Goal: Task Accomplishment & Management: Use online tool/utility

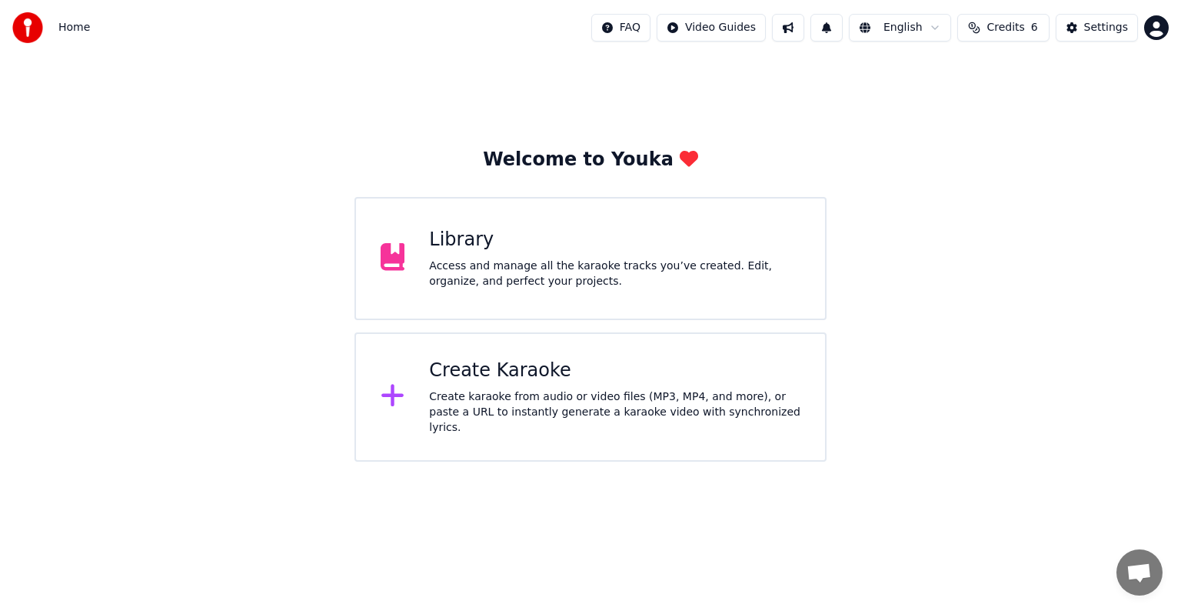
click at [521, 372] on div "Create Karaoke" at bounding box center [614, 370] width 371 height 25
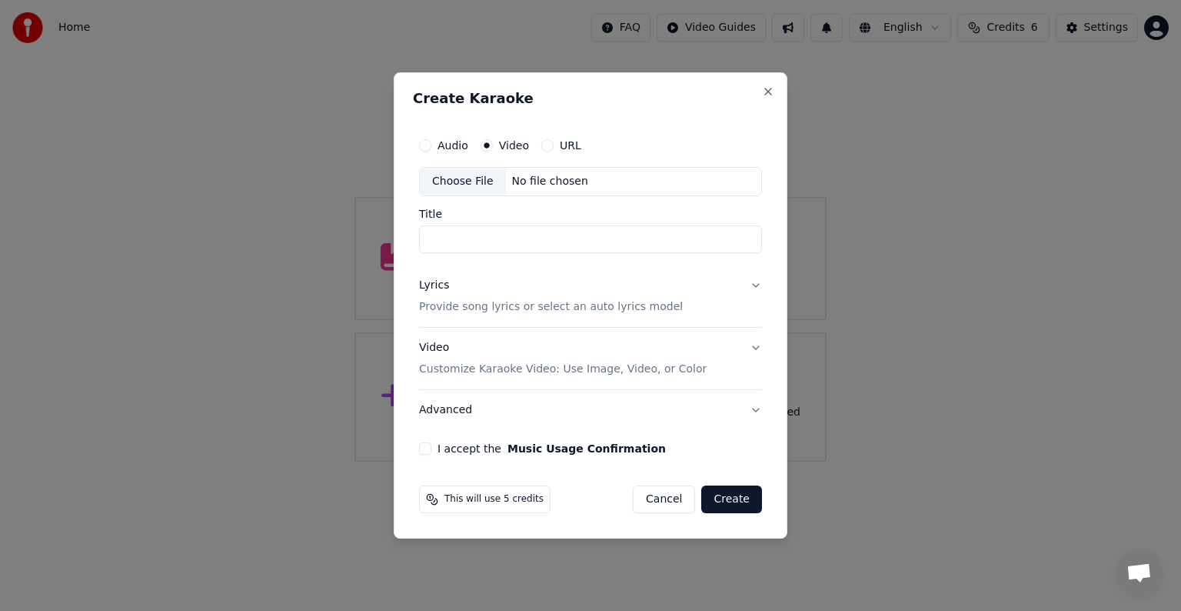
click at [548, 175] on div "No file chosen" at bounding box center [550, 181] width 88 height 15
type input "****"
click at [569, 314] on p "Provide song lyrics or select an auto lyrics model" at bounding box center [551, 306] width 264 height 15
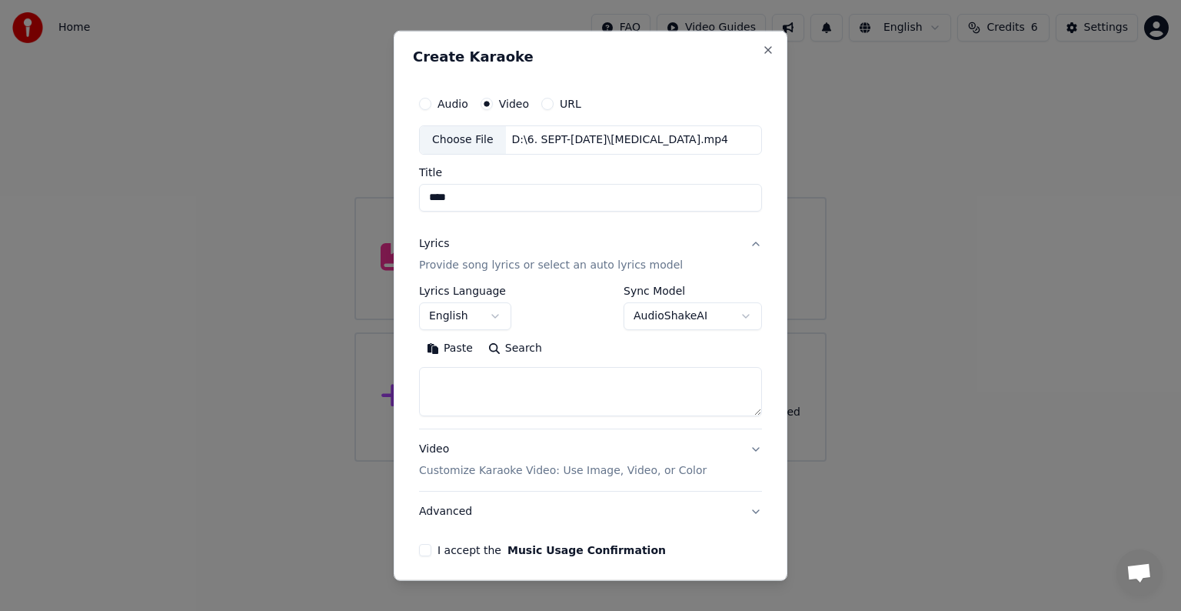
click at [489, 314] on body "**********" at bounding box center [590, 230] width 1181 height 461
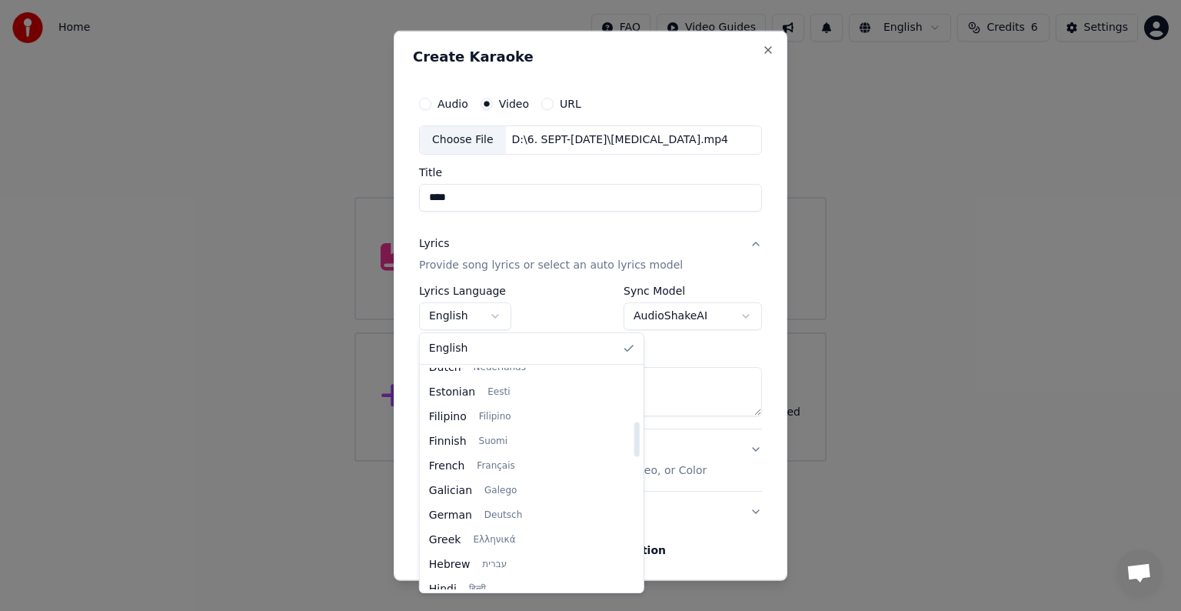
scroll to position [461, 0]
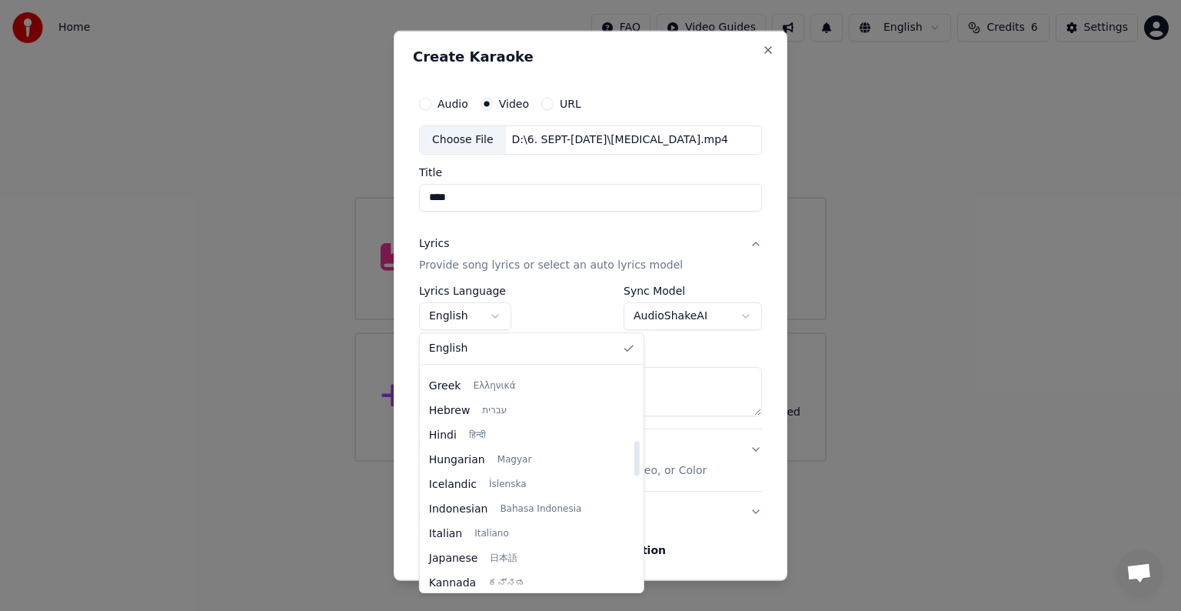
select select "**"
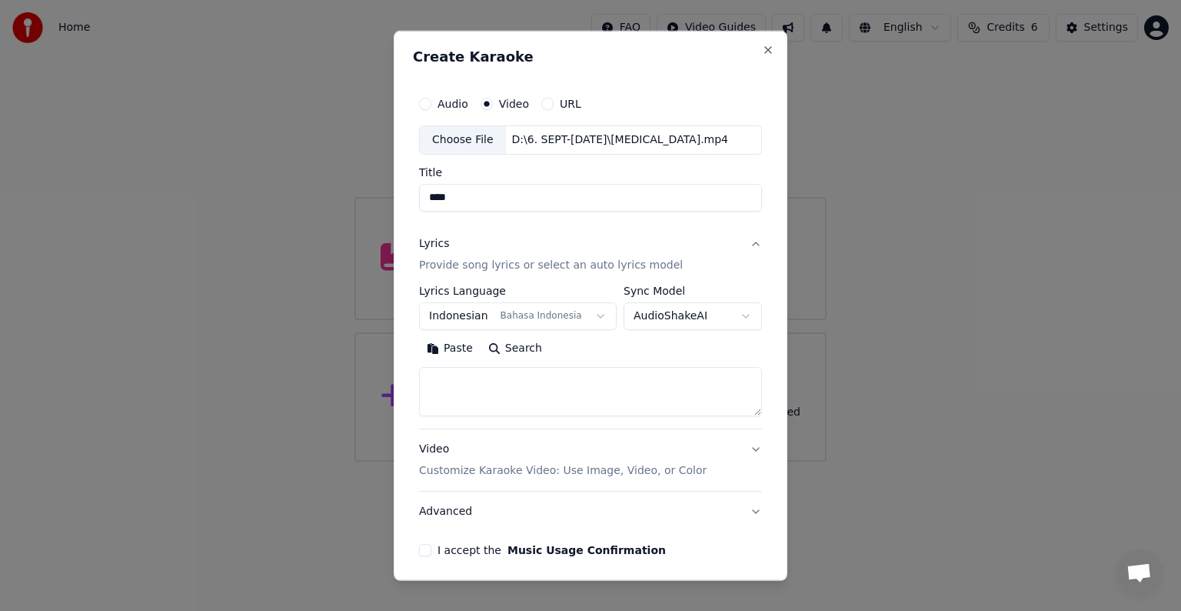
click at [498, 388] on textarea at bounding box center [590, 391] width 343 height 49
paste textarea "**********"
type textarea "**********"
click at [561, 467] on p "Customize Karaoke Video: Use Image, Video, or Color" at bounding box center [563, 470] width 288 height 15
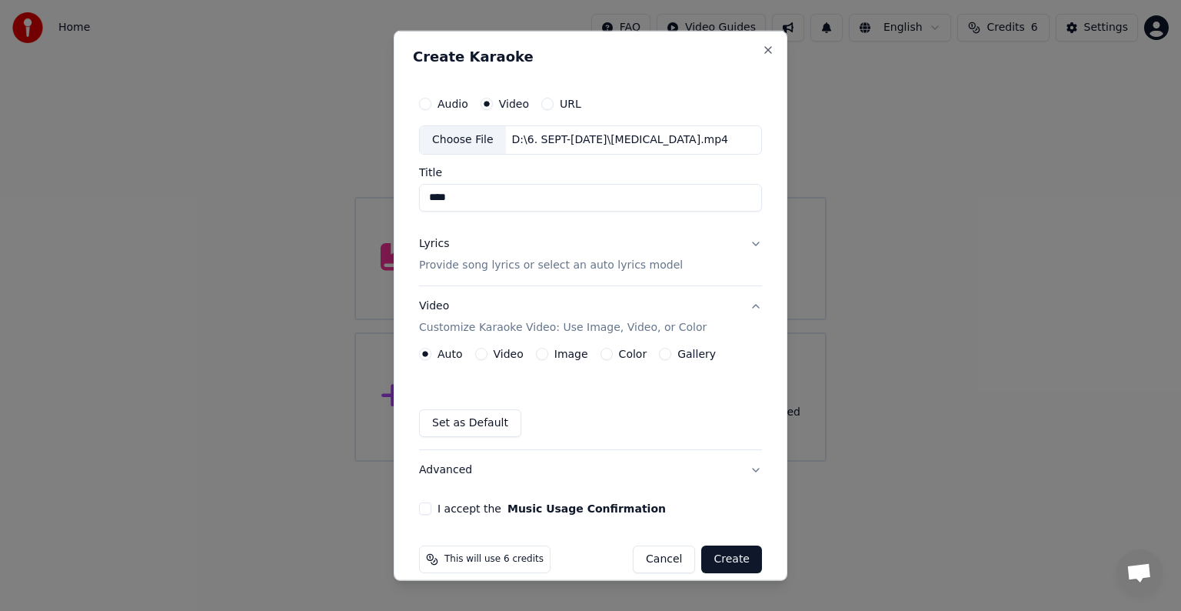
click at [487, 356] on div "Video" at bounding box center [499, 354] width 48 height 12
click at [497, 354] on label "Video" at bounding box center [509, 353] width 30 height 11
click at [488, 354] on button "Video" at bounding box center [481, 354] width 12 height 12
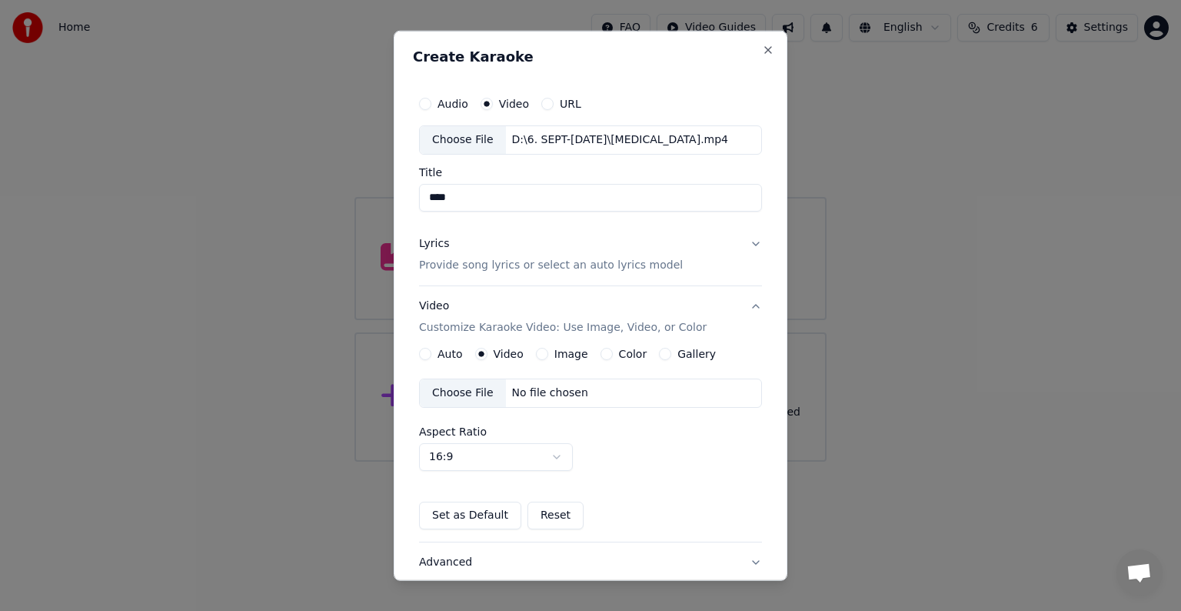
click at [534, 396] on div "No file chosen" at bounding box center [550, 392] width 88 height 15
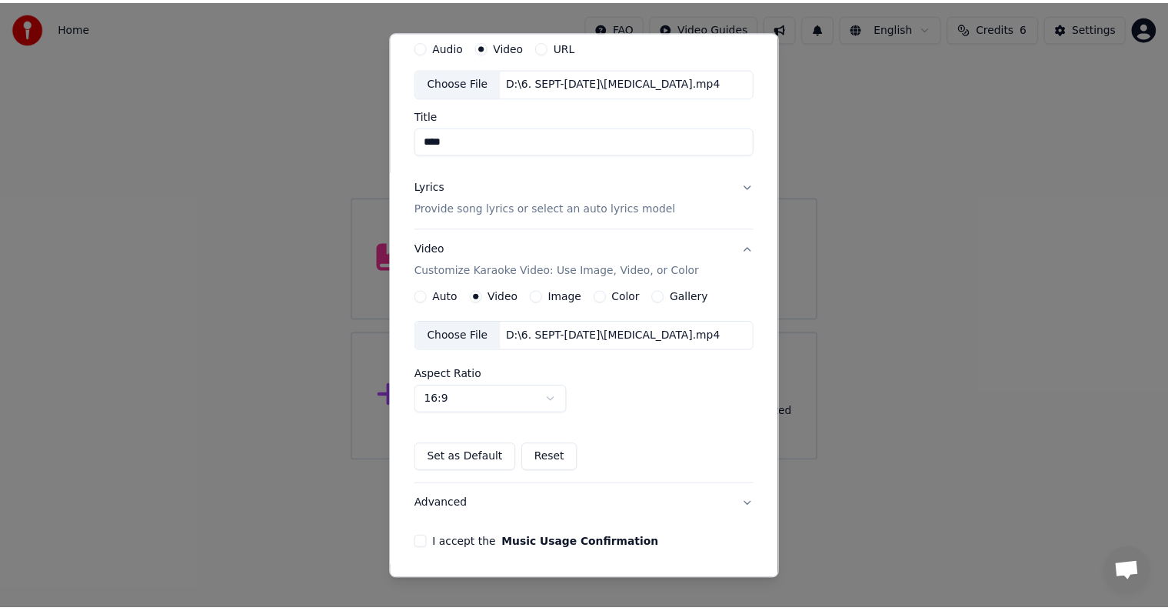
scroll to position [108, 0]
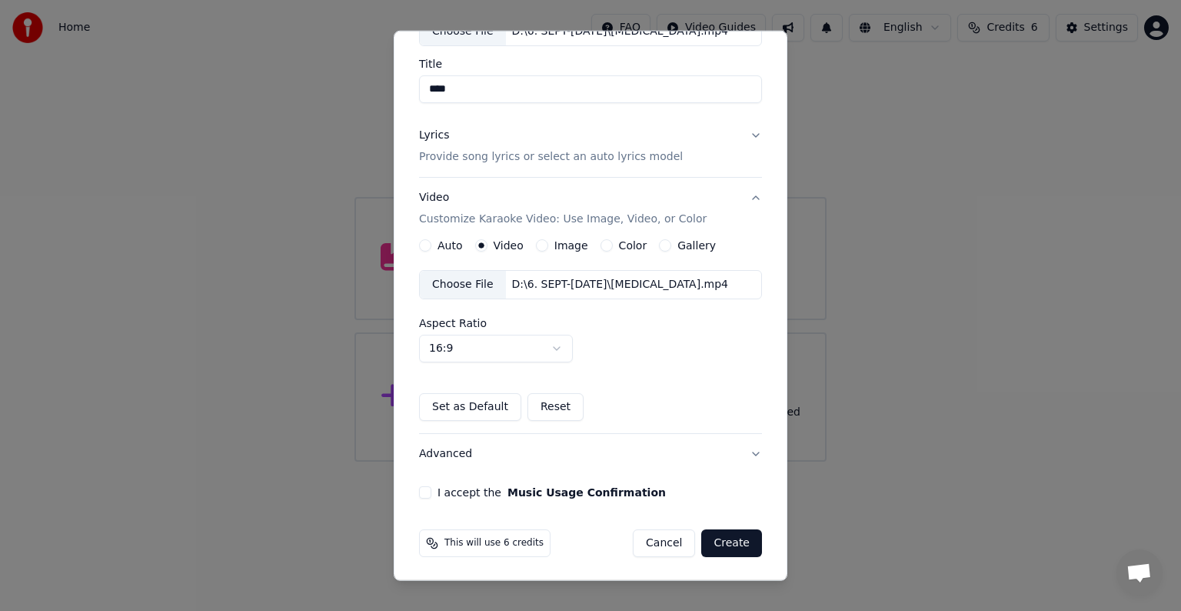
click at [428, 489] on button "I accept the Music Usage Confirmation" at bounding box center [425, 492] width 12 height 12
click at [718, 541] on button "Create" at bounding box center [731, 543] width 61 height 28
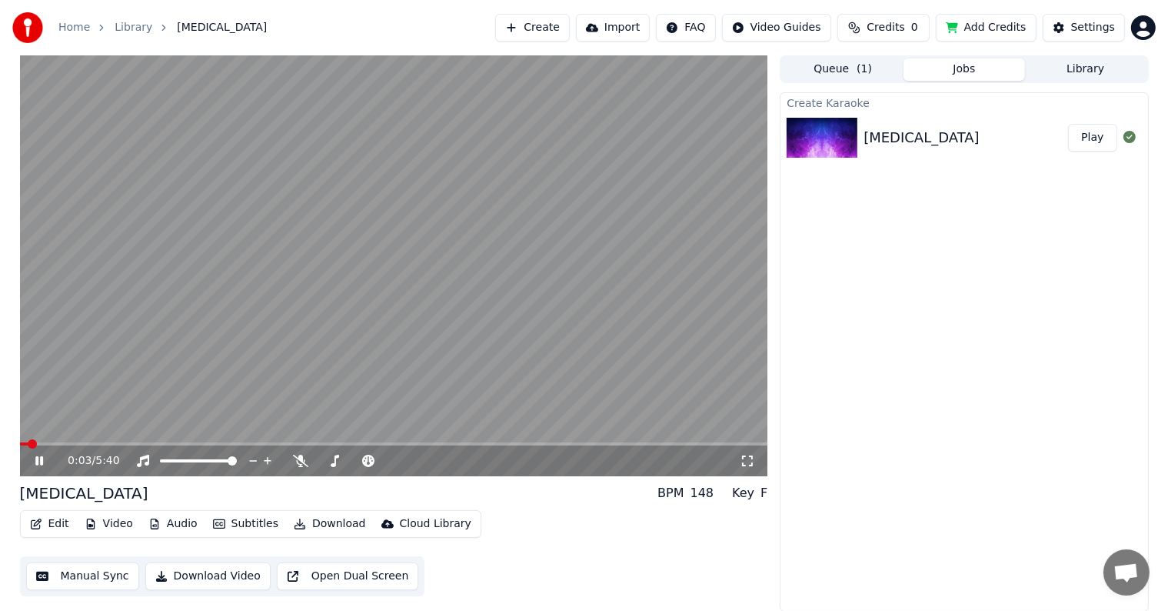
click at [89, 573] on button "Manual Sync" at bounding box center [82, 576] width 113 height 28
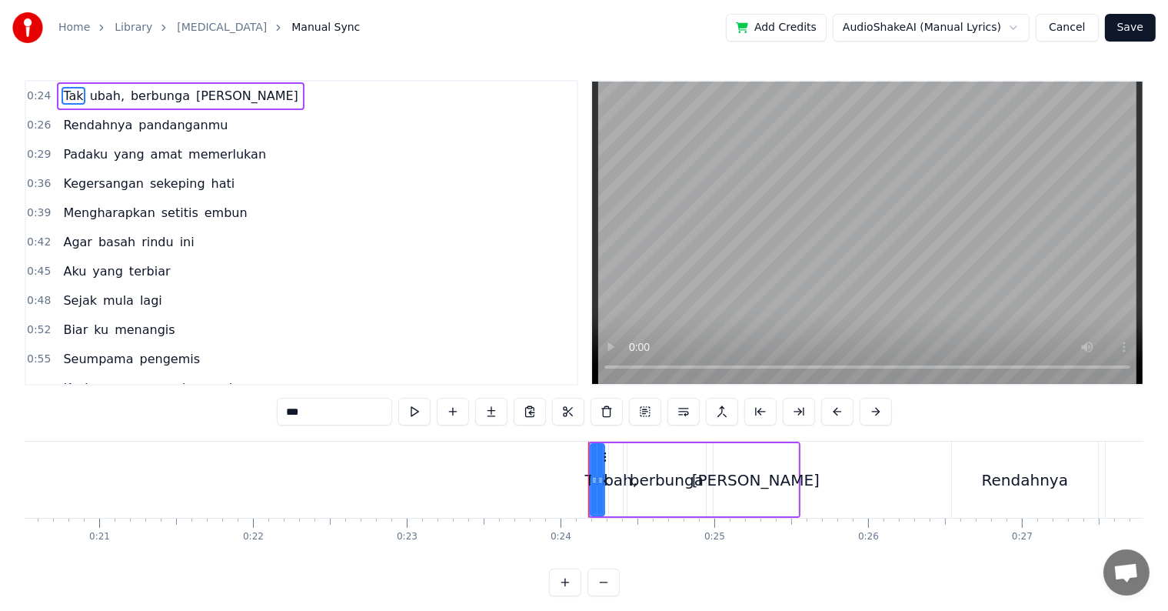
scroll to position [0, 3007]
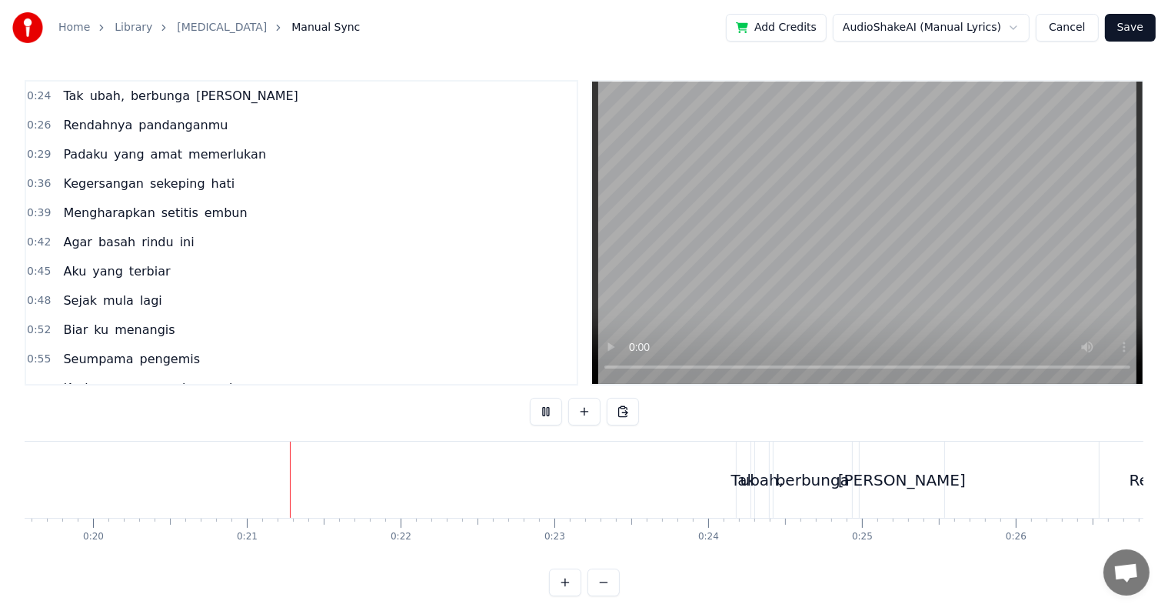
scroll to position [23, 0]
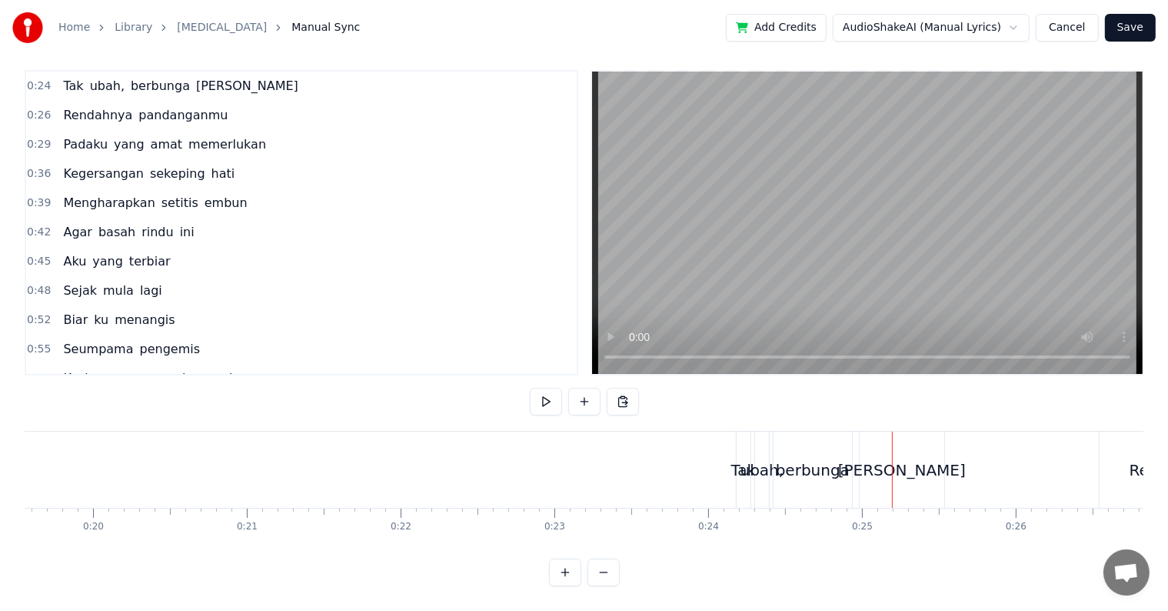
click at [507, 400] on div "0:24 Tak ubah, berbunga lara 0:26 Rendahnya pandanganmu 0:29 Padaku yang amat m…" at bounding box center [584, 328] width 1119 height 516
click at [65, 77] on span "Tak" at bounding box center [73, 86] width 23 height 18
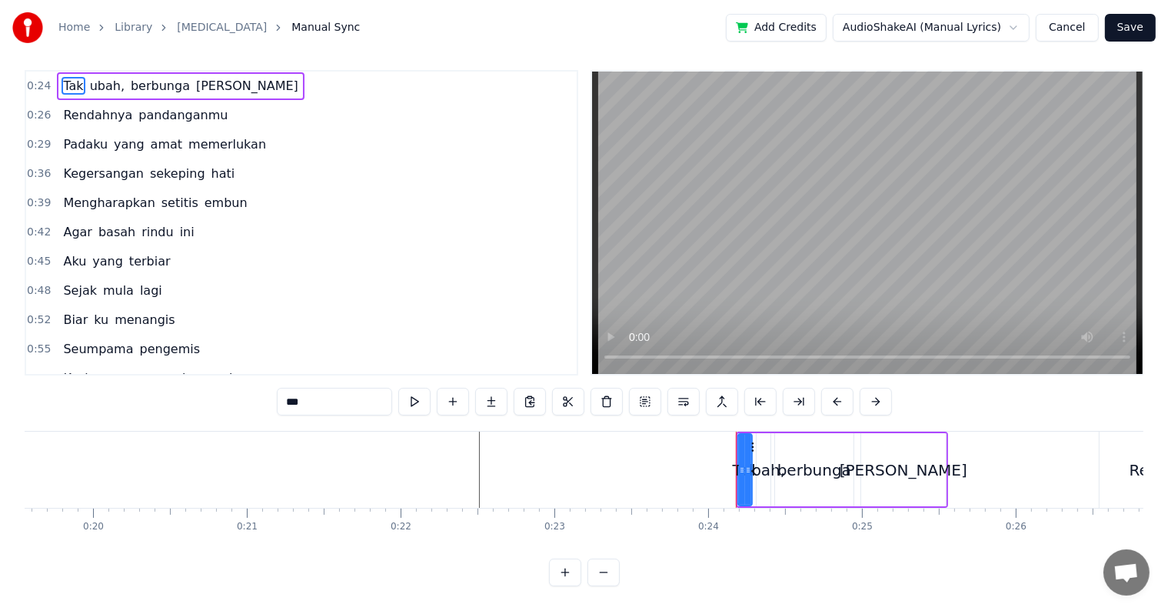
scroll to position [0, 0]
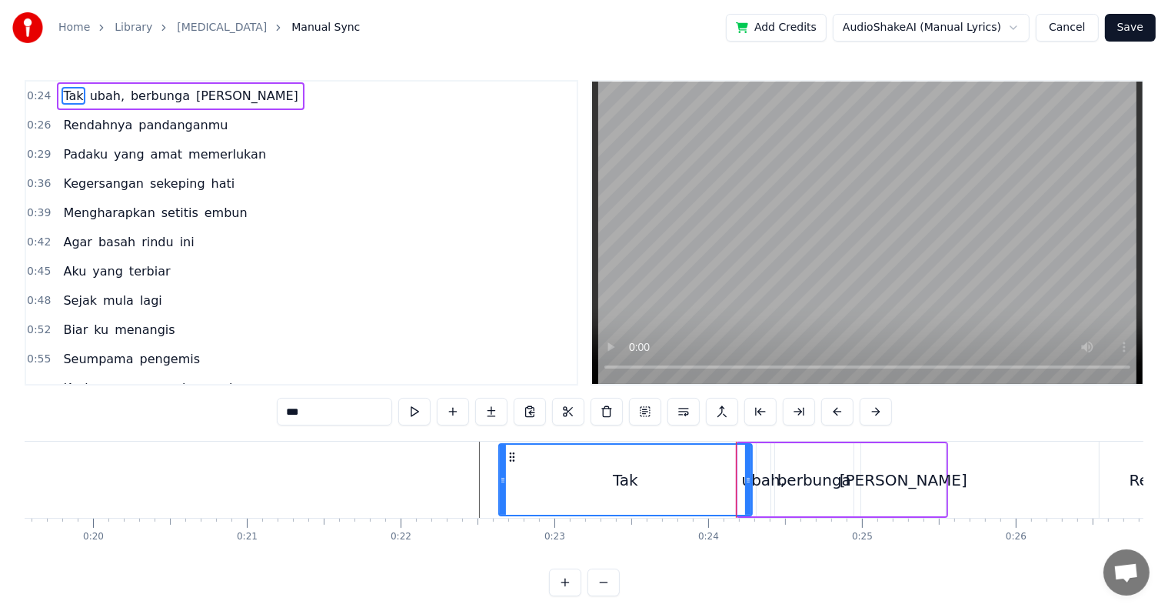
drag, startPoint x: 744, startPoint y: 487, endPoint x: 504, endPoint y: 471, distance: 239.6
click at [504, 471] on div at bounding box center [503, 479] width 6 height 70
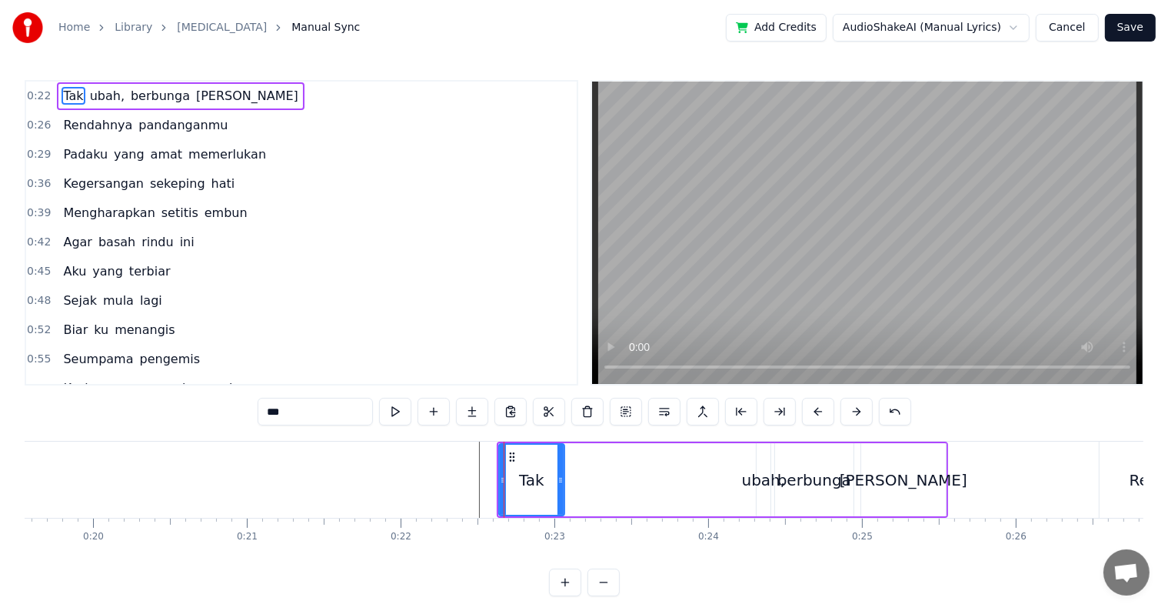
drag, startPoint x: 744, startPoint y: 486, endPoint x: 557, endPoint y: 475, distance: 187.9
click at [558, 475] on div at bounding box center [561, 479] width 6 height 70
click at [764, 481] on div "ubah," at bounding box center [764, 479] width 44 height 23
type input "*****"
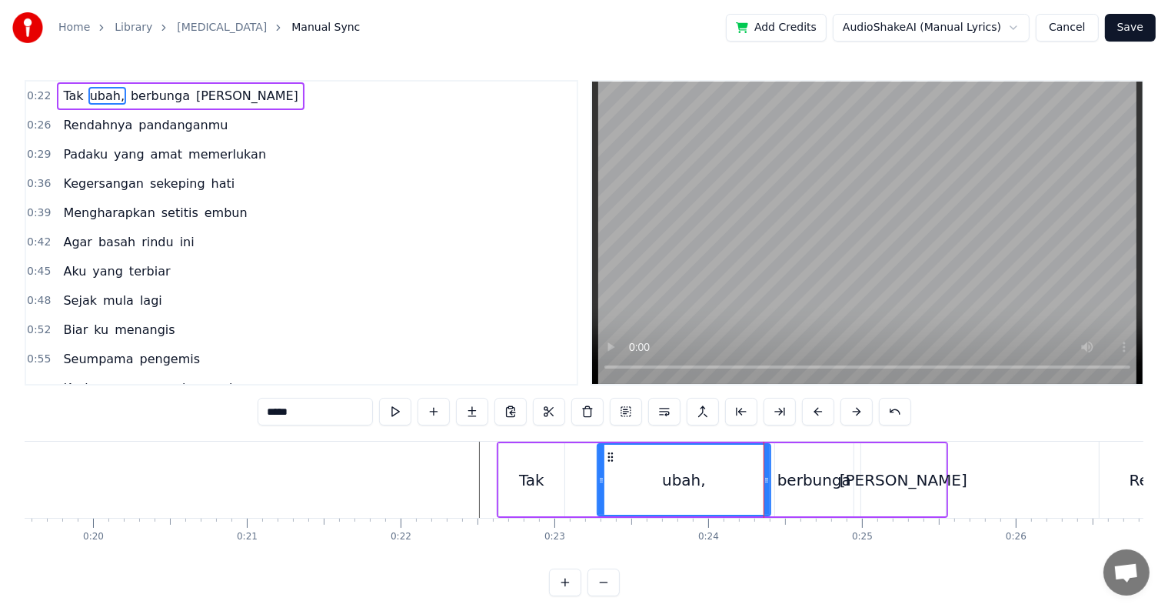
drag, startPoint x: 760, startPoint y: 481, endPoint x: 601, endPoint y: 479, distance: 159.2
click at [601, 479] on icon at bounding box center [601, 480] width 6 height 12
drag, startPoint x: 769, startPoint y: 485, endPoint x: 732, endPoint y: 485, distance: 36.9
click at [732, 485] on div "ubah," at bounding box center [684, 479] width 175 height 73
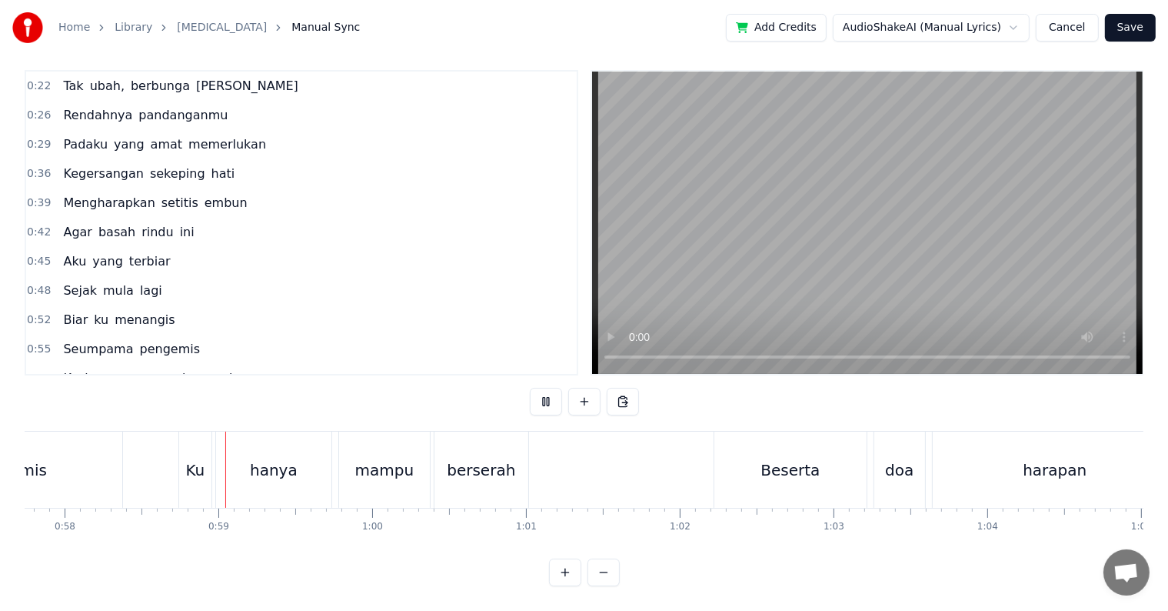
scroll to position [0, 8909]
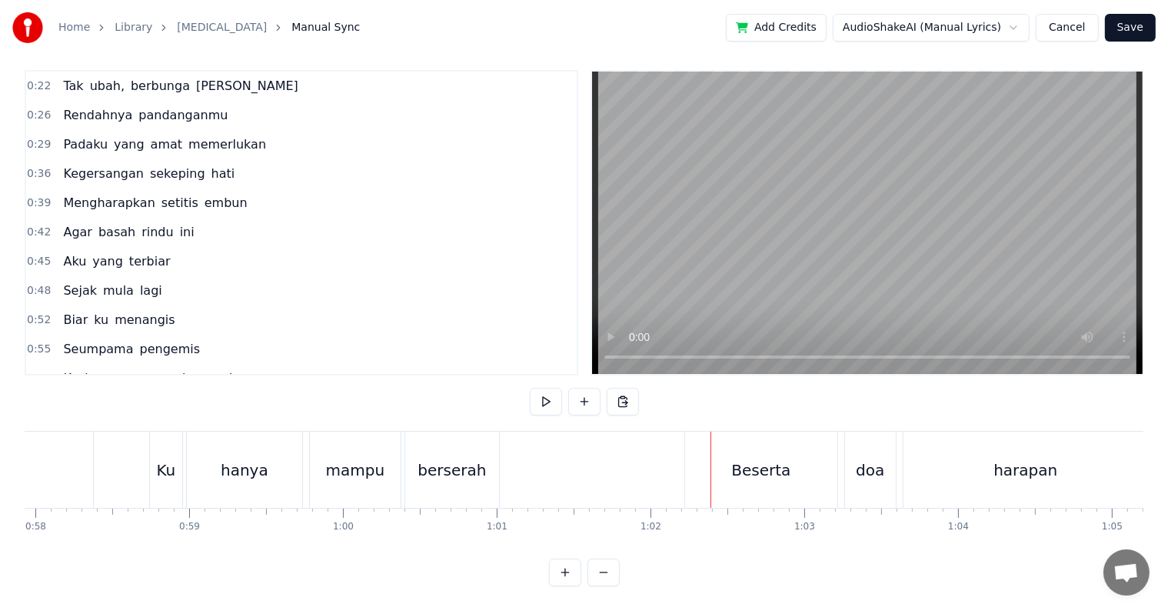
click at [483, 471] on div "berserah" at bounding box center [452, 469] width 94 height 76
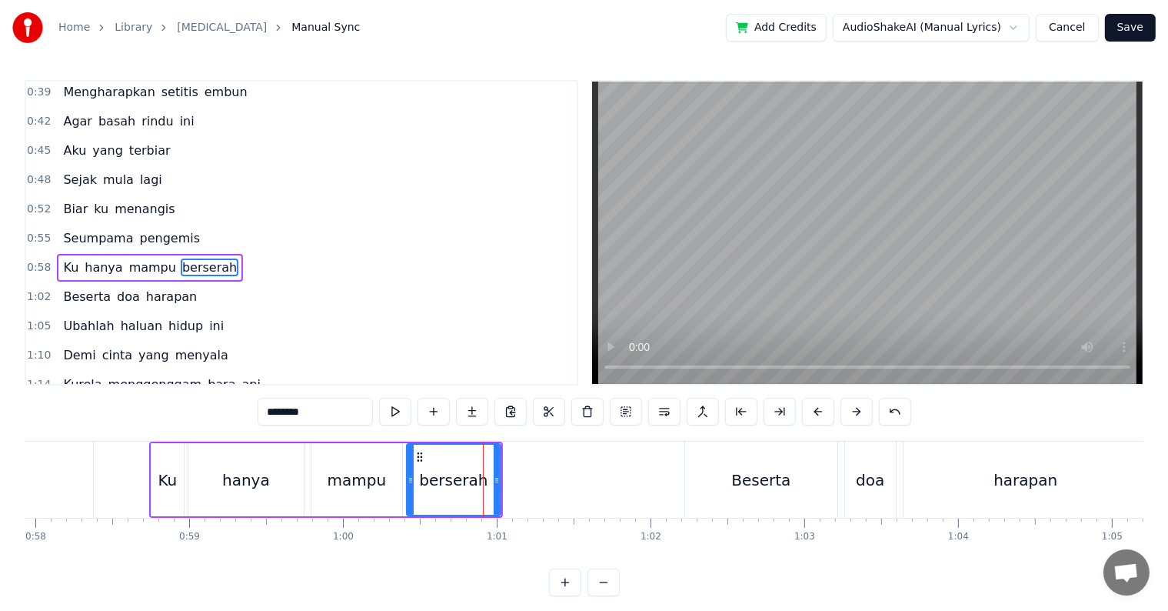
scroll to position [145, 0]
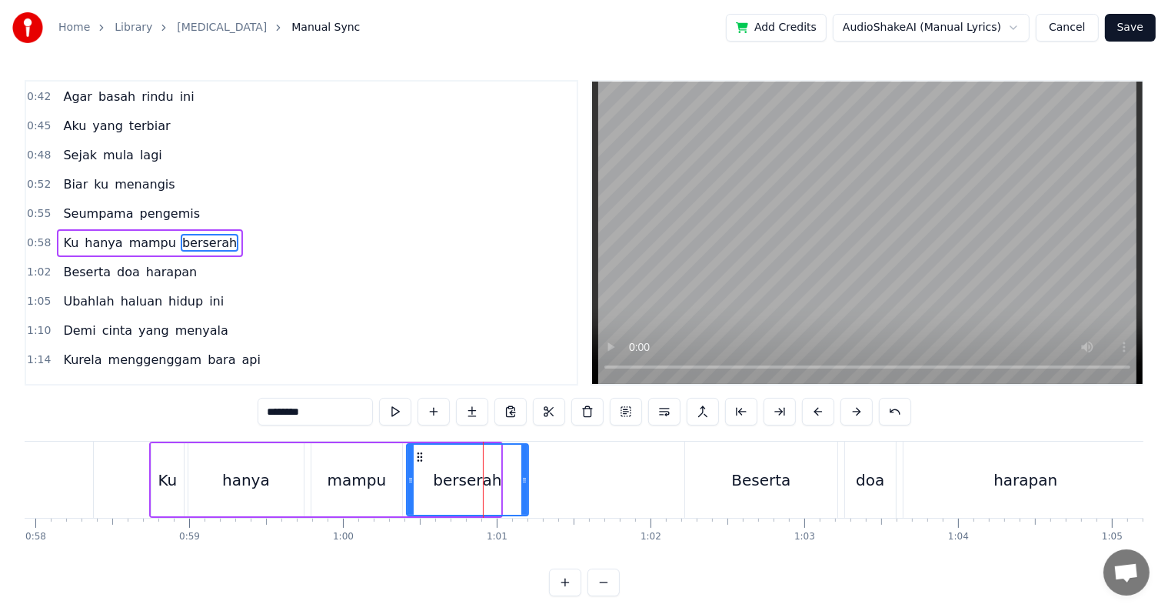
drag, startPoint x: 495, startPoint y: 481, endPoint x: 523, endPoint y: 482, distance: 27.7
click at [523, 482] on icon at bounding box center [524, 480] width 6 height 12
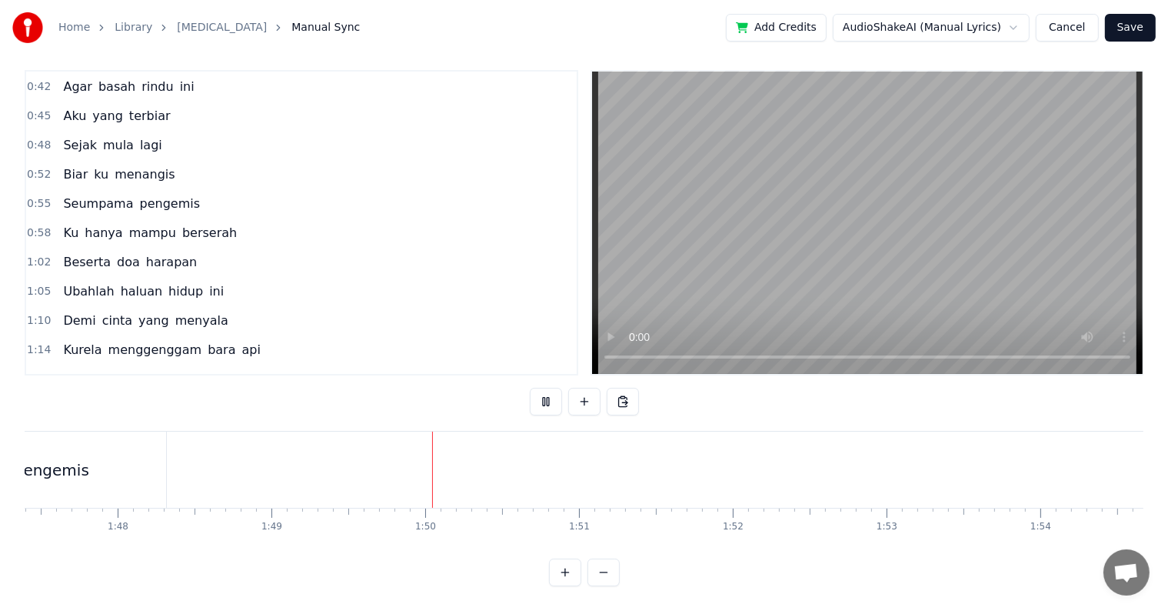
scroll to position [0, 16765]
click at [71, 224] on span "Ku" at bounding box center [71, 233] width 18 height 18
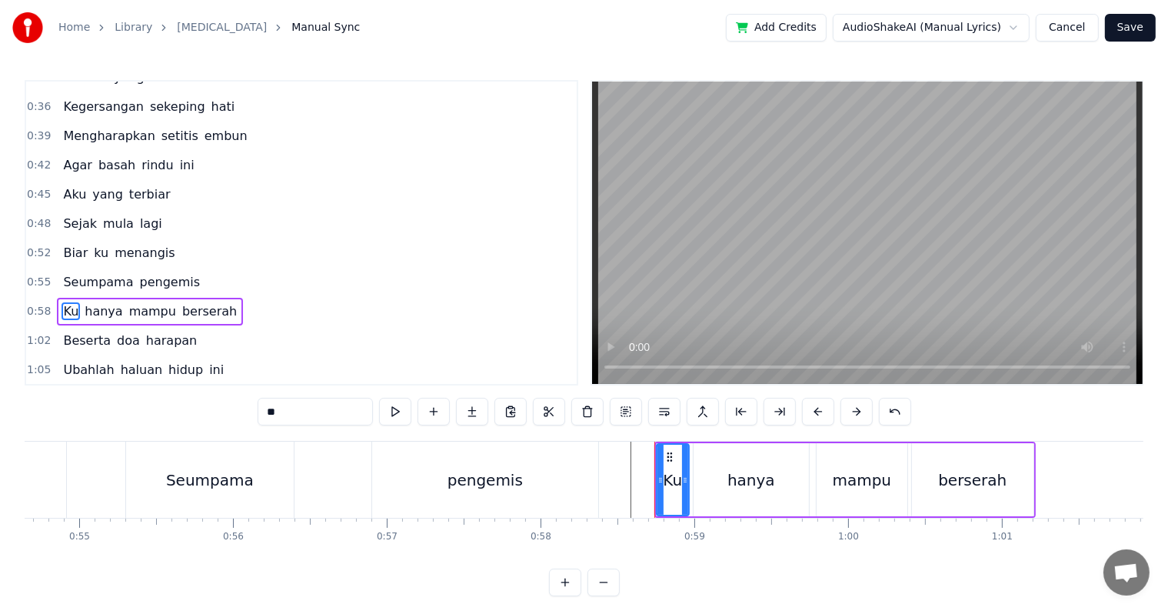
scroll to position [0, 8463]
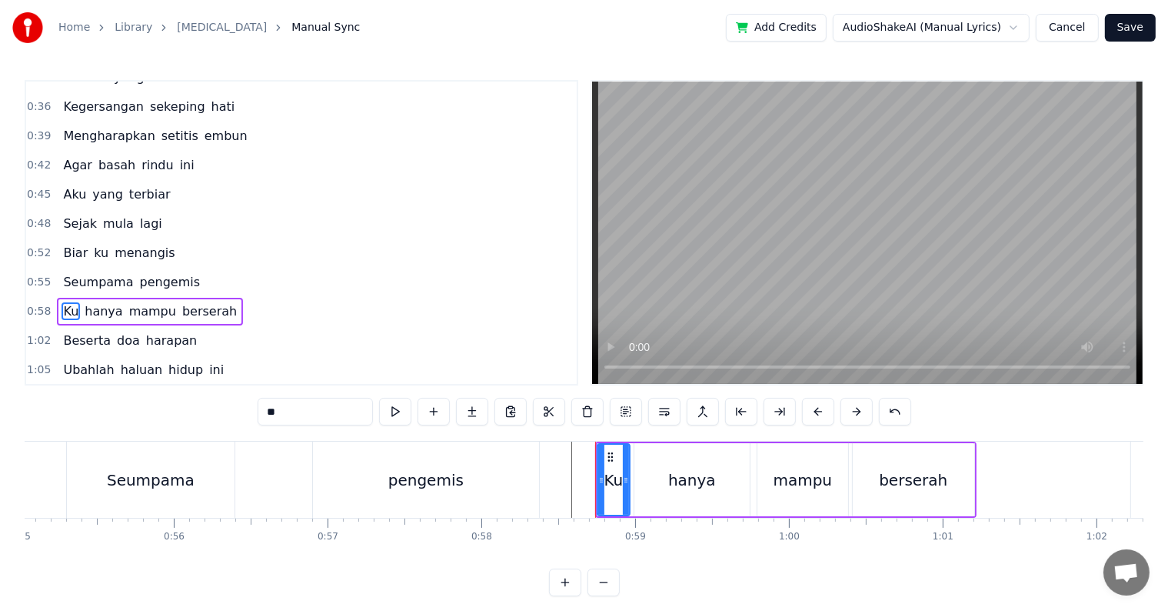
click at [260, 486] on div "Seumpama pengemis" at bounding box center [304, 479] width 477 height 76
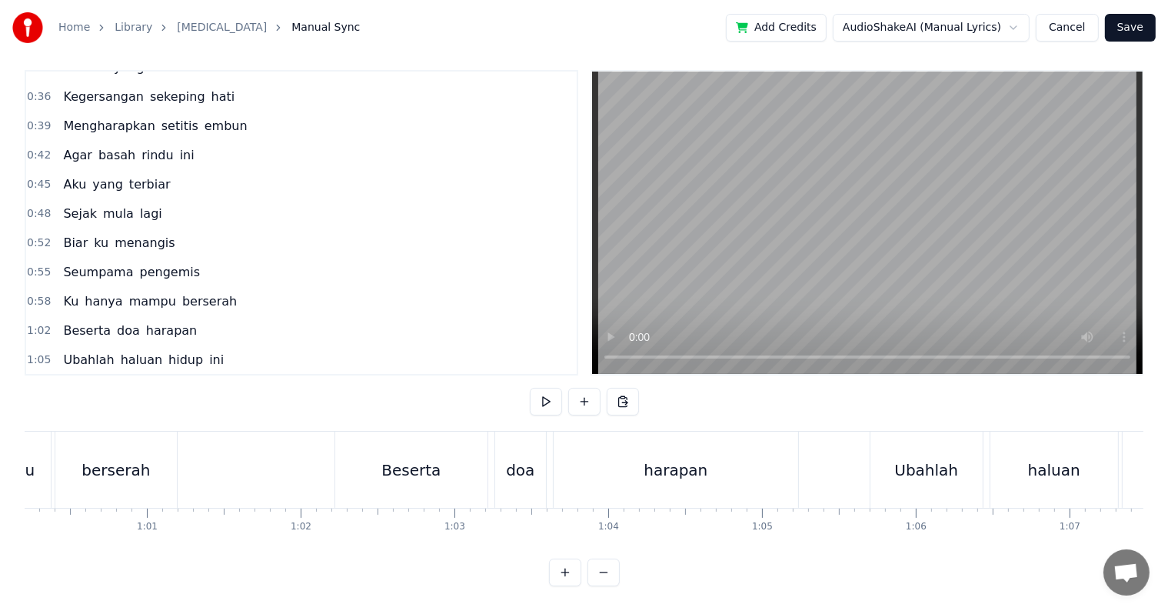
scroll to position [0, 9230]
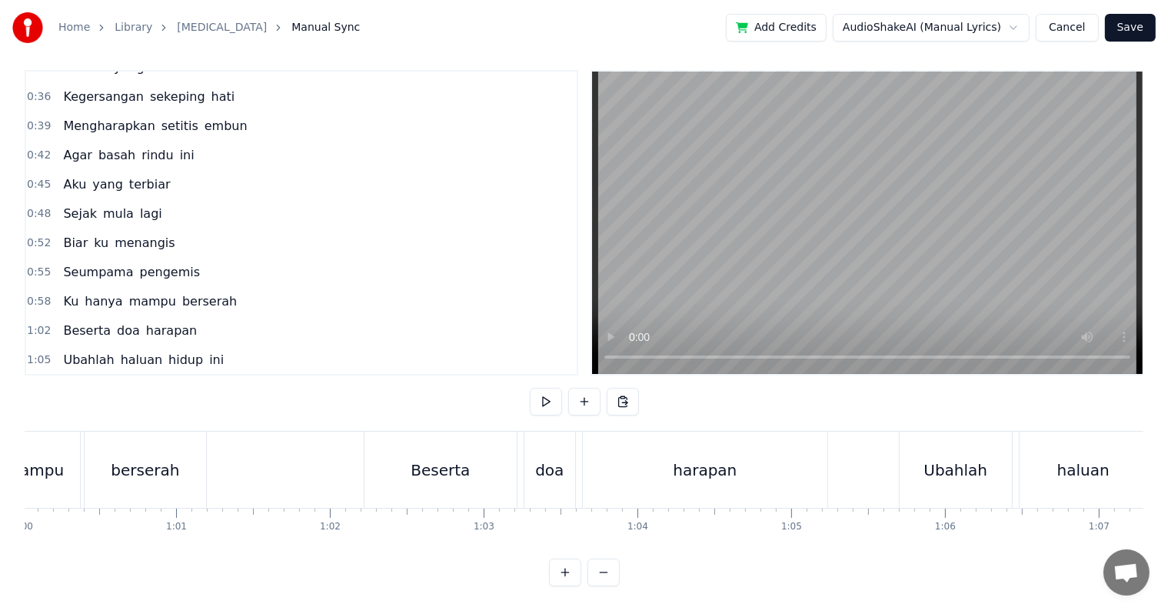
click at [102, 464] on div "berserah" at bounding box center [145, 469] width 121 height 76
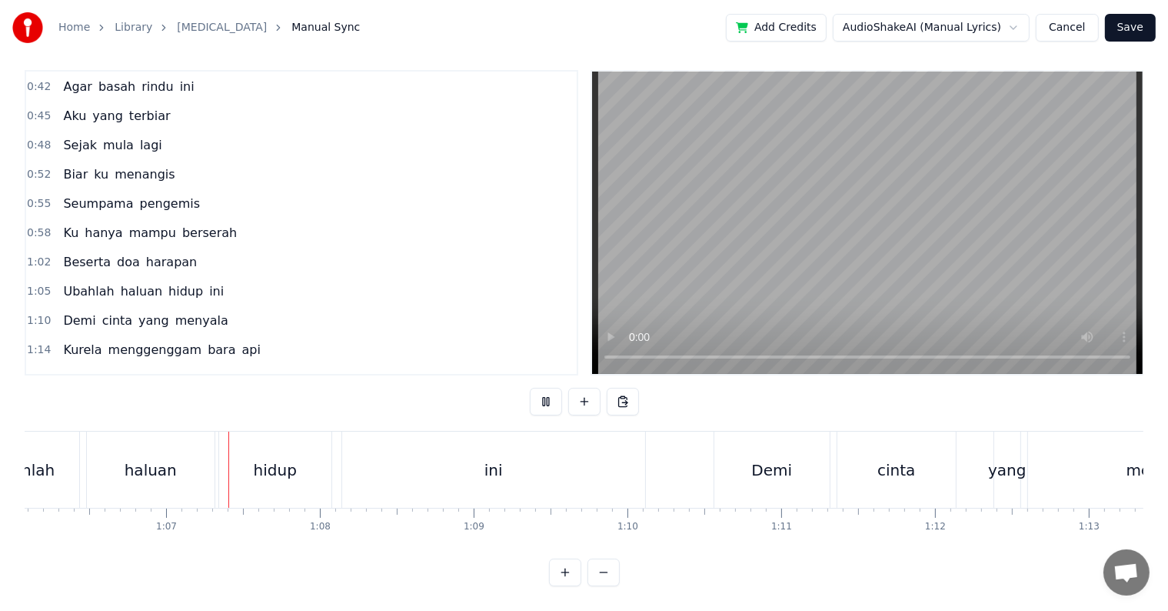
scroll to position [0, 10190]
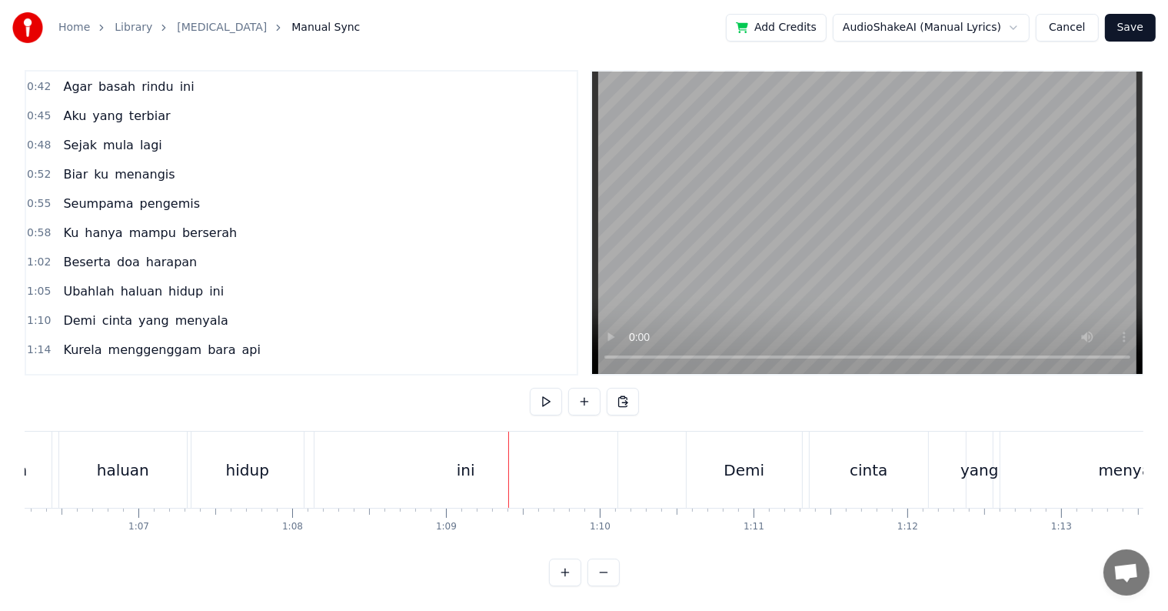
click at [468, 458] on div "ini" at bounding box center [466, 469] width 18 height 23
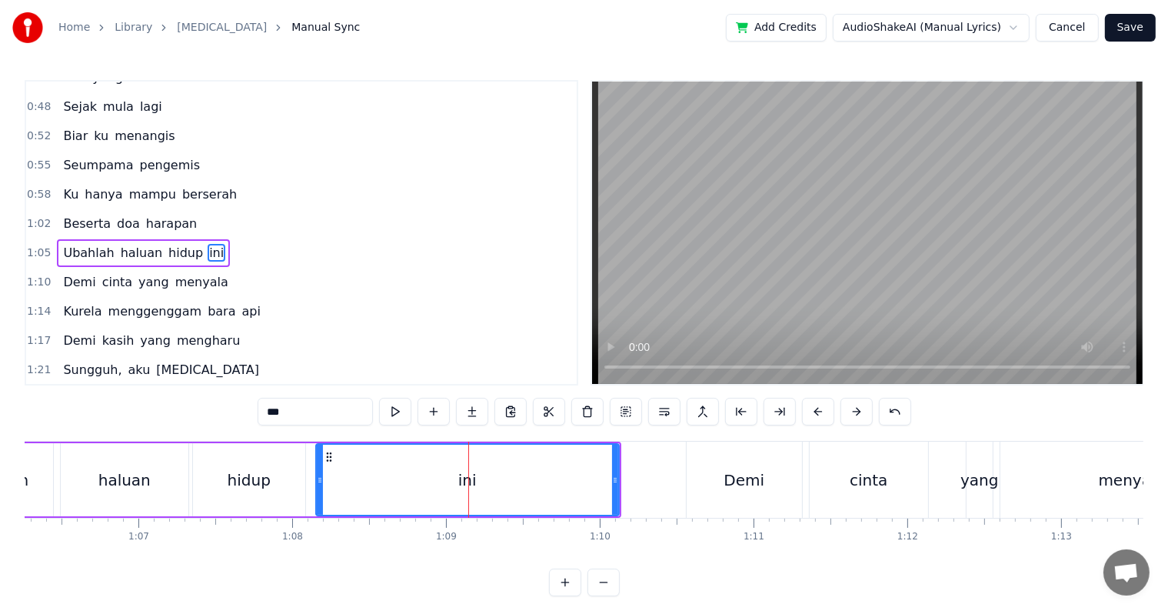
scroll to position [202, 0]
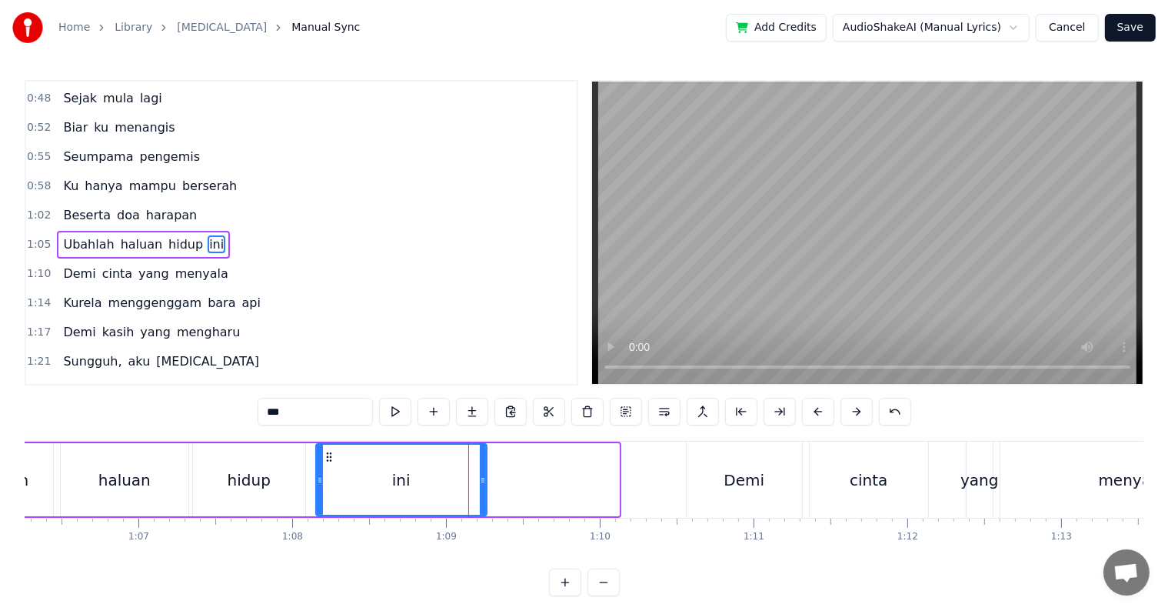
drag, startPoint x: 615, startPoint y: 483, endPoint x: 483, endPoint y: 483, distance: 132.3
click at [483, 483] on icon at bounding box center [483, 480] width 6 height 12
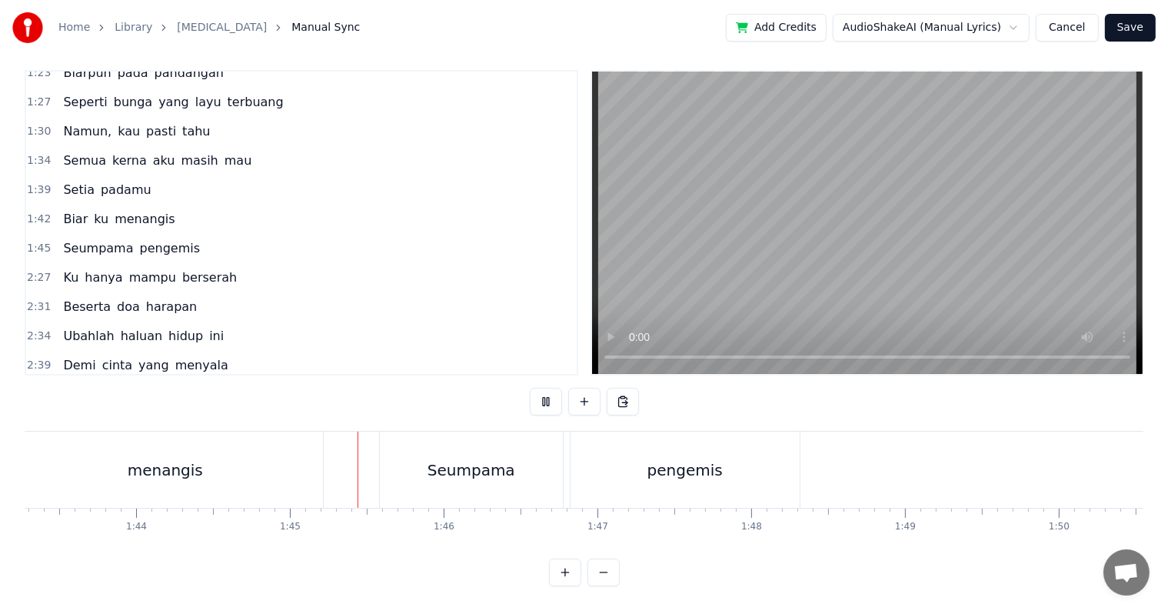
scroll to position [0, 16064]
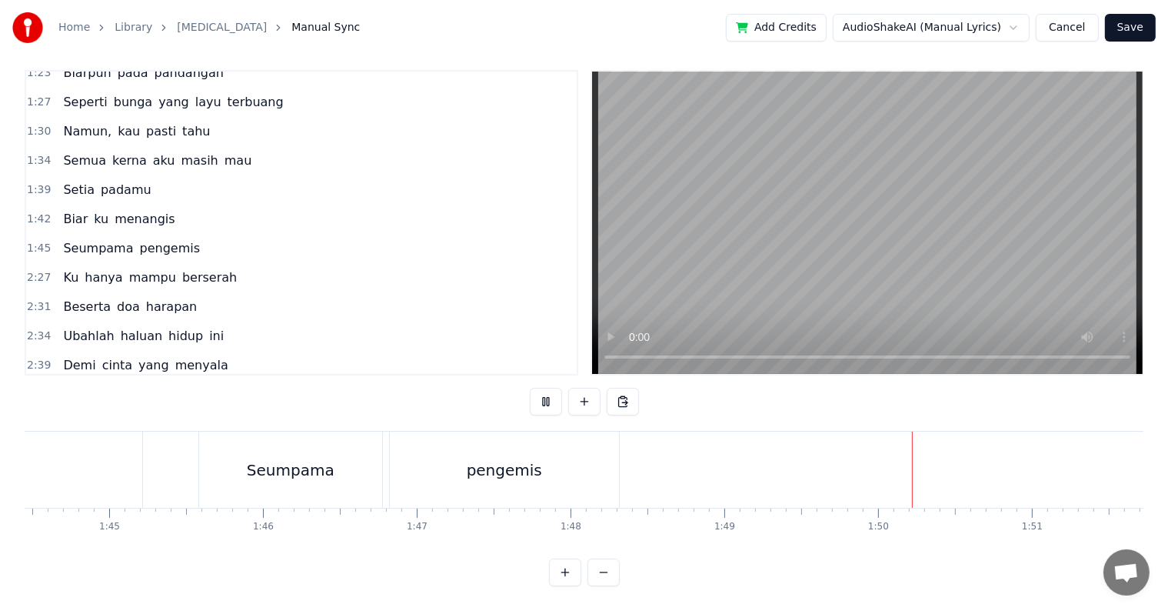
click at [67, 268] on span "Ku" at bounding box center [71, 277] width 18 height 18
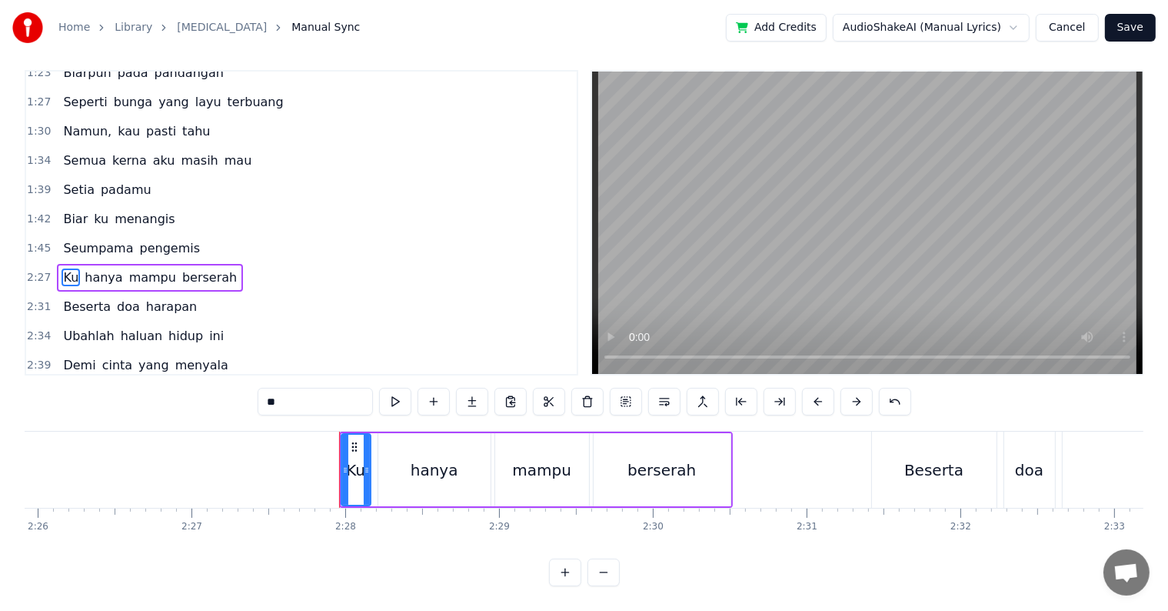
scroll to position [0, 22383]
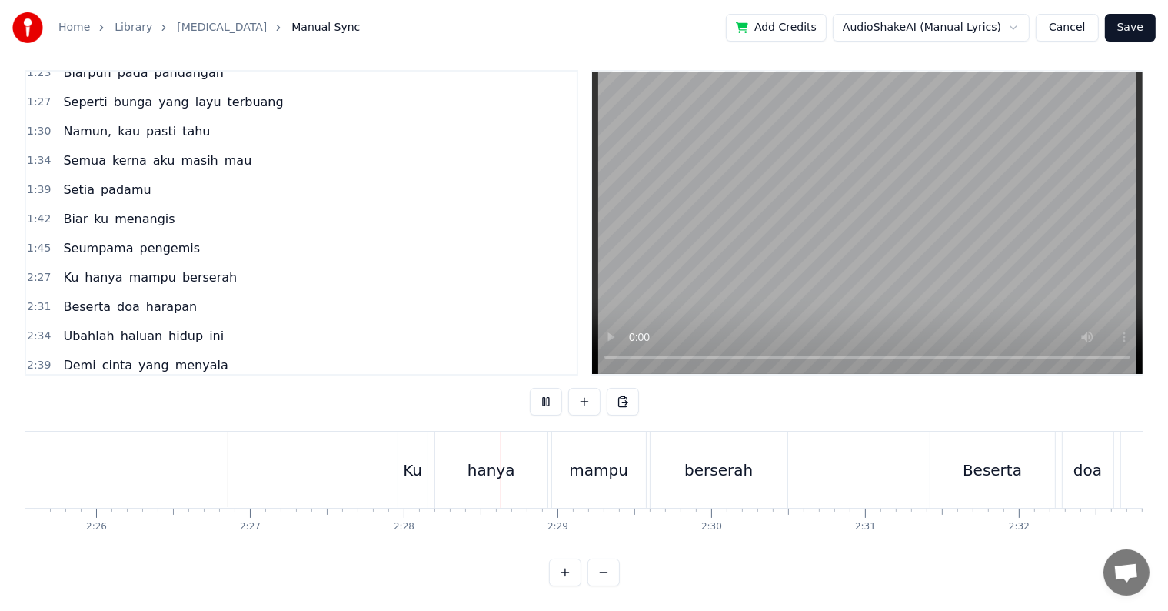
click at [408, 463] on div "Ku" at bounding box center [412, 469] width 19 height 23
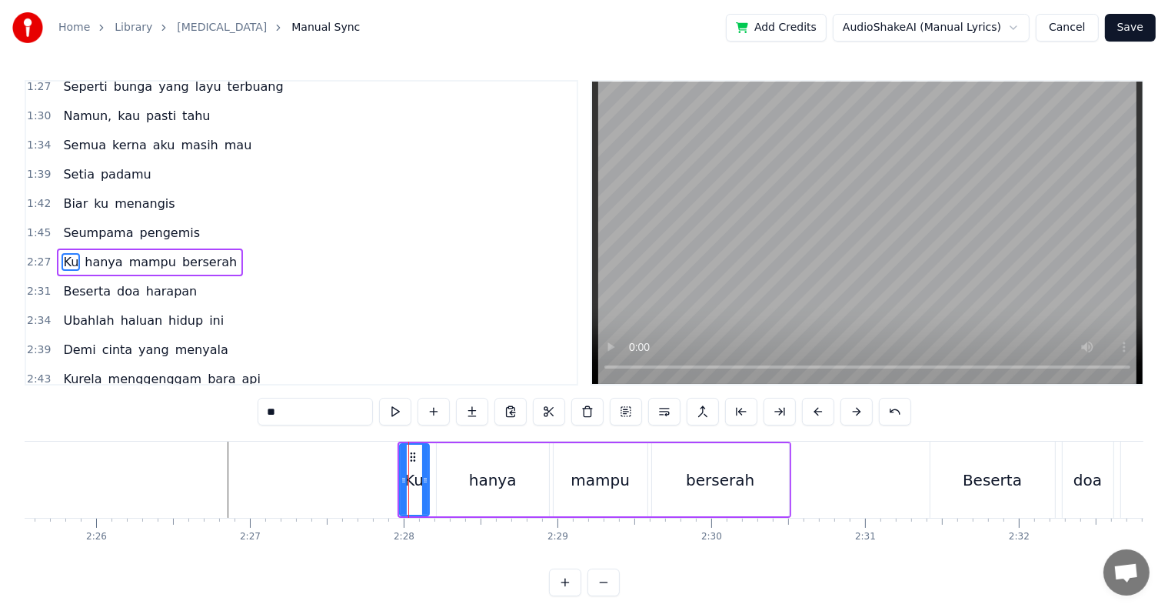
scroll to position [541, 0]
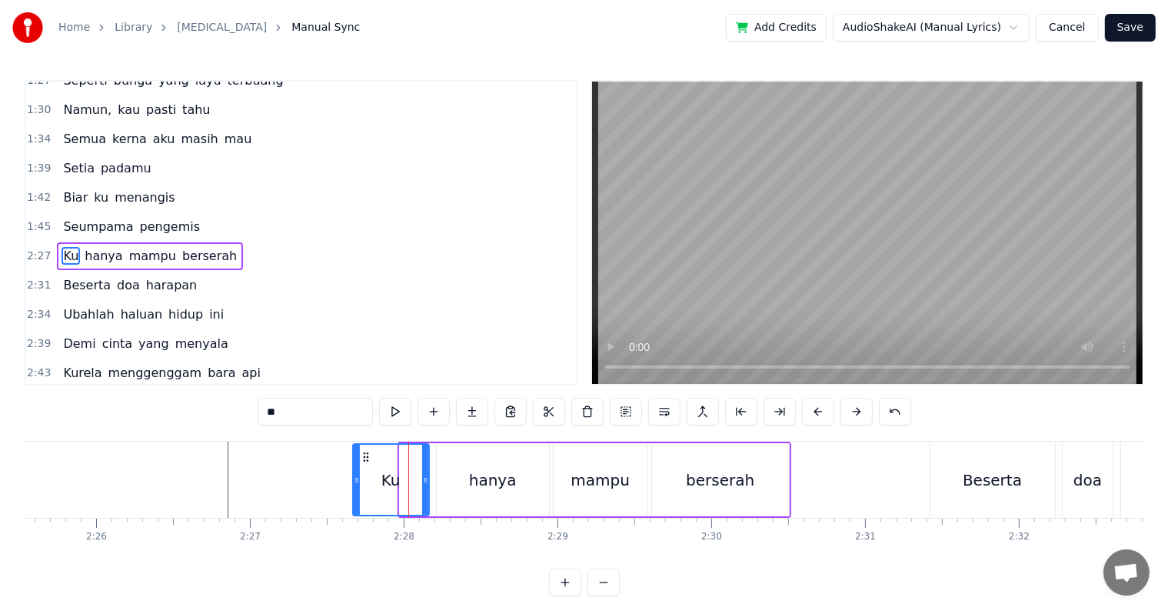
drag, startPoint x: 404, startPoint y: 480, endPoint x: 358, endPoint y: 480, distance: 46.1
click at [358, 480] on icon at bounding box center [357, 480] width 6 height 12
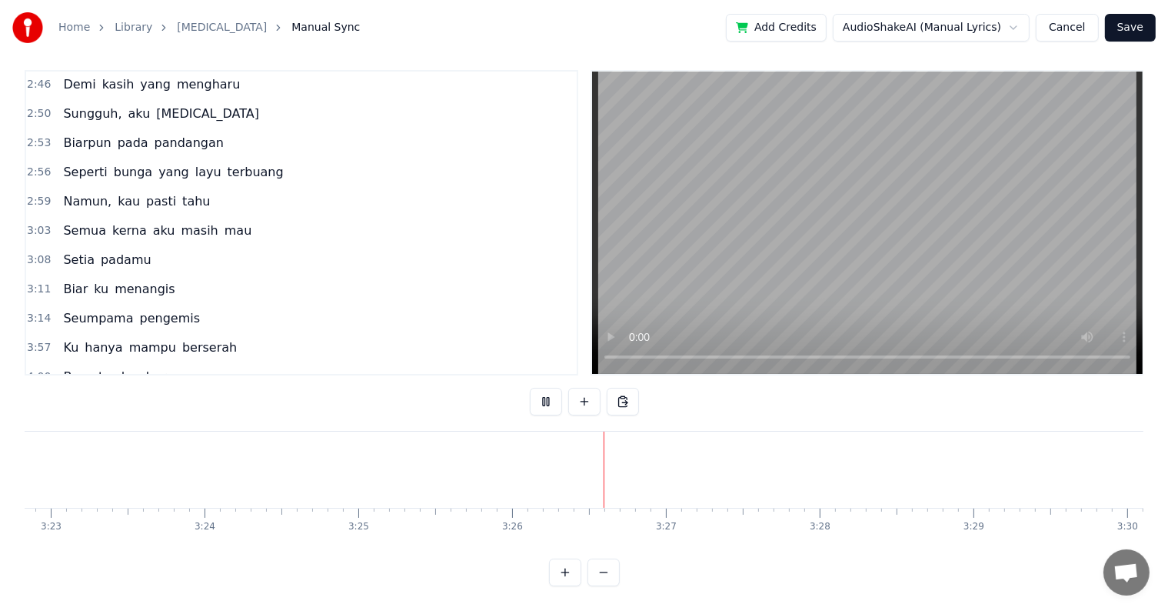
scroll to position [926, 0]
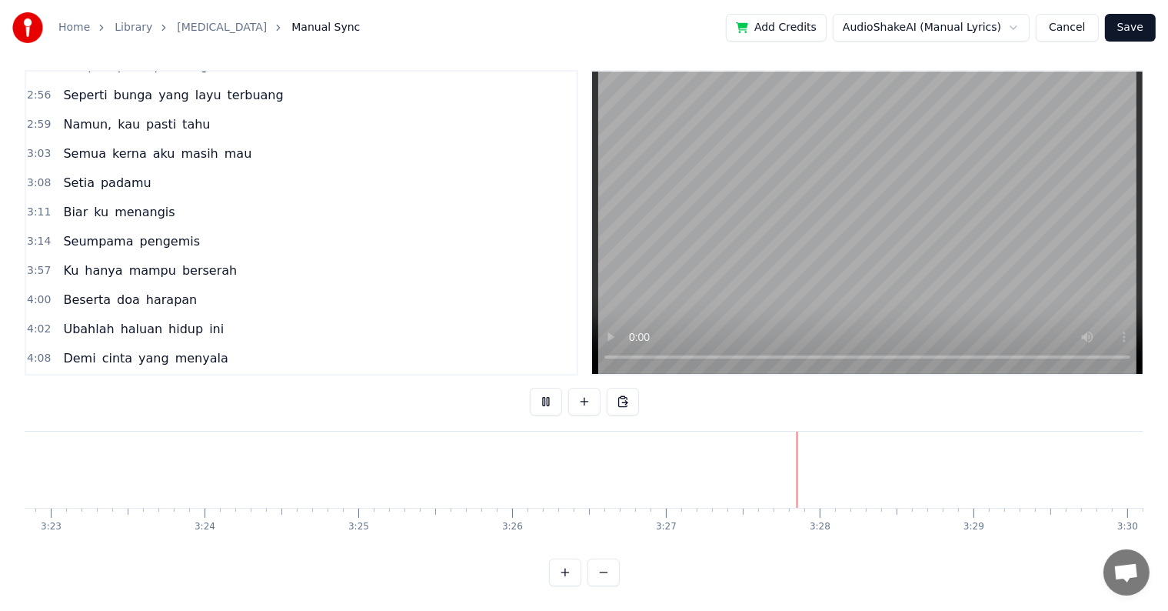
click at [62, 261] on span "Ku" at bounding box center [71, 270] width 18 height 18
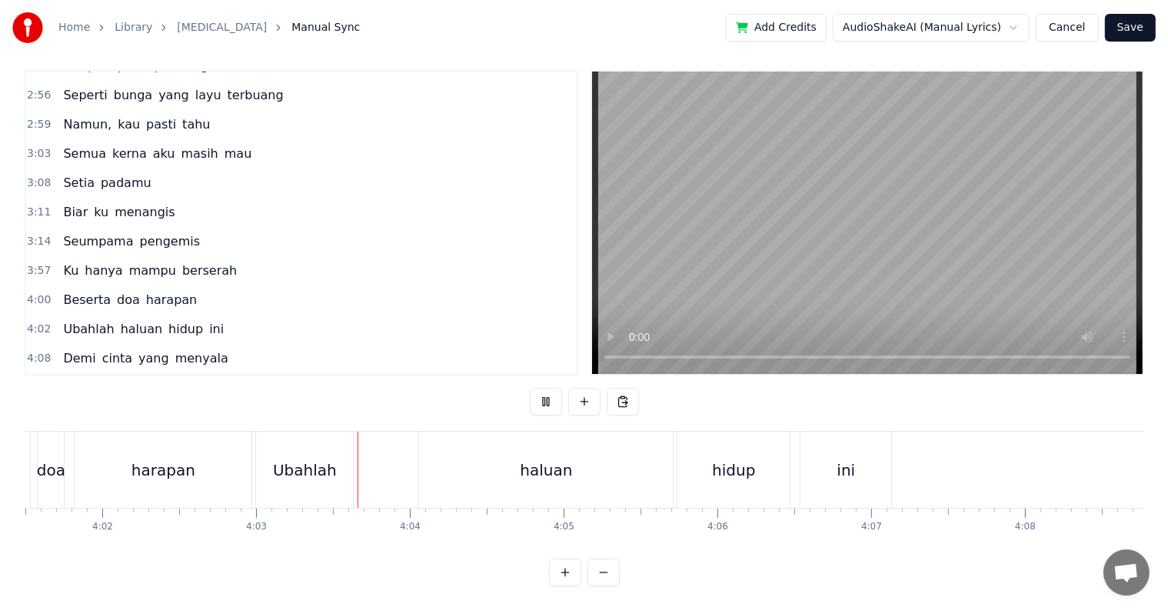
scroll to position [0, 37318]
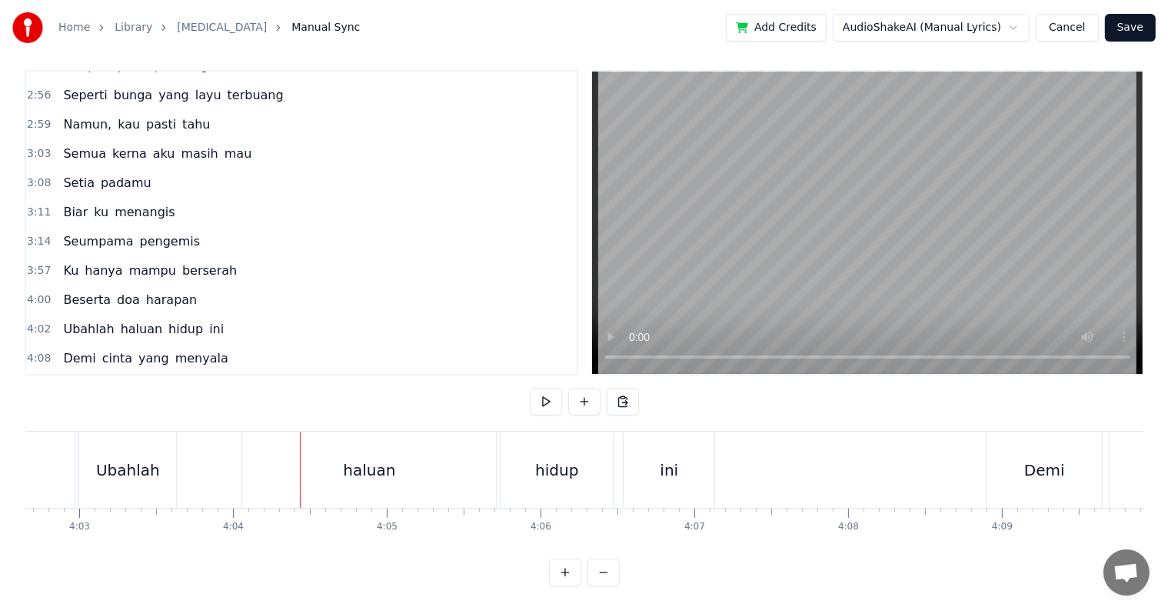
click at [255, 461] on div "haluan" at bounding box center [369, 469] width 254 height 76
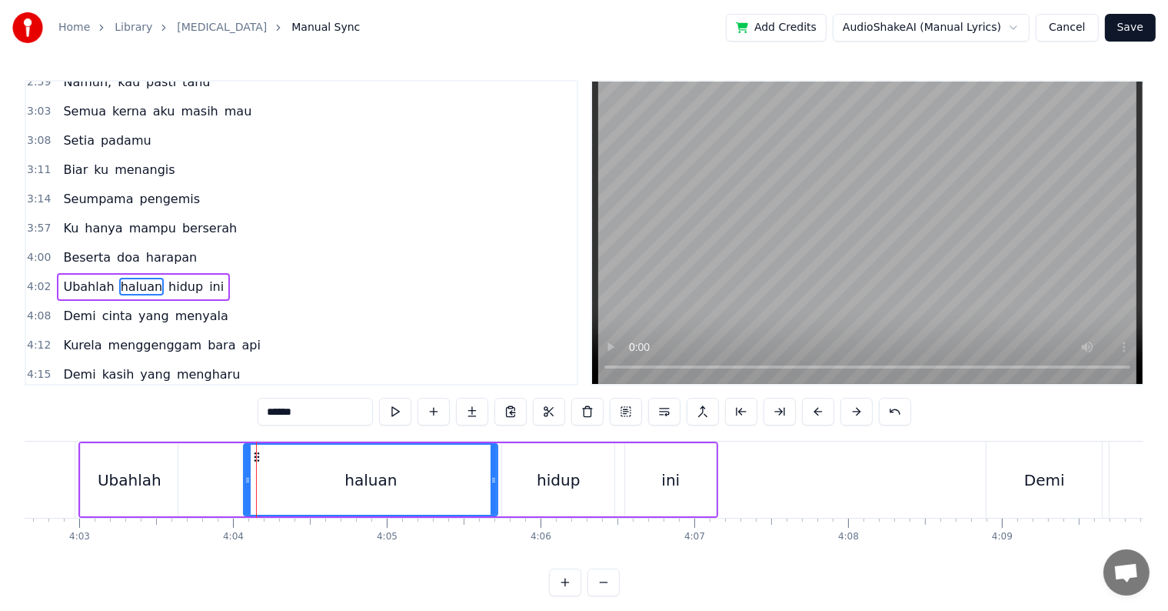
scroll to position [994, 0]
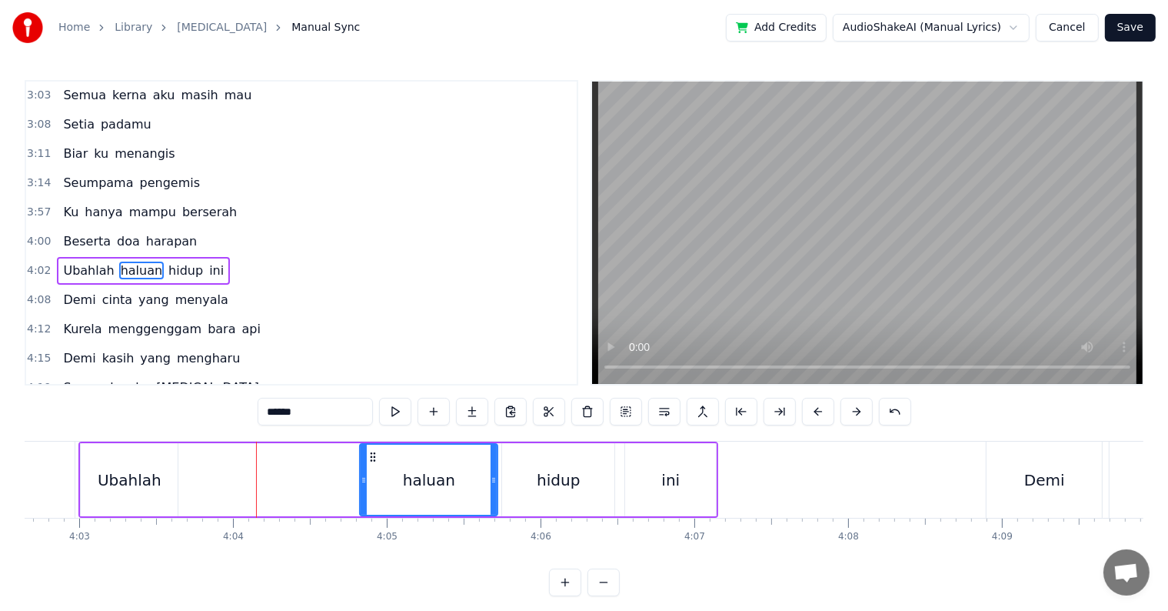
drag, startPoint x: 247, startPoint y: 483, endPoint x: 357, endPoint y: 484, distance: 110.0
click at [364, 484] on icon at bounding box center [364, 480] width 6 height 12
click at [117, 474] on div "Ubahlah" at bounding box center [130, 479] width 64 height 23
type input "*******"
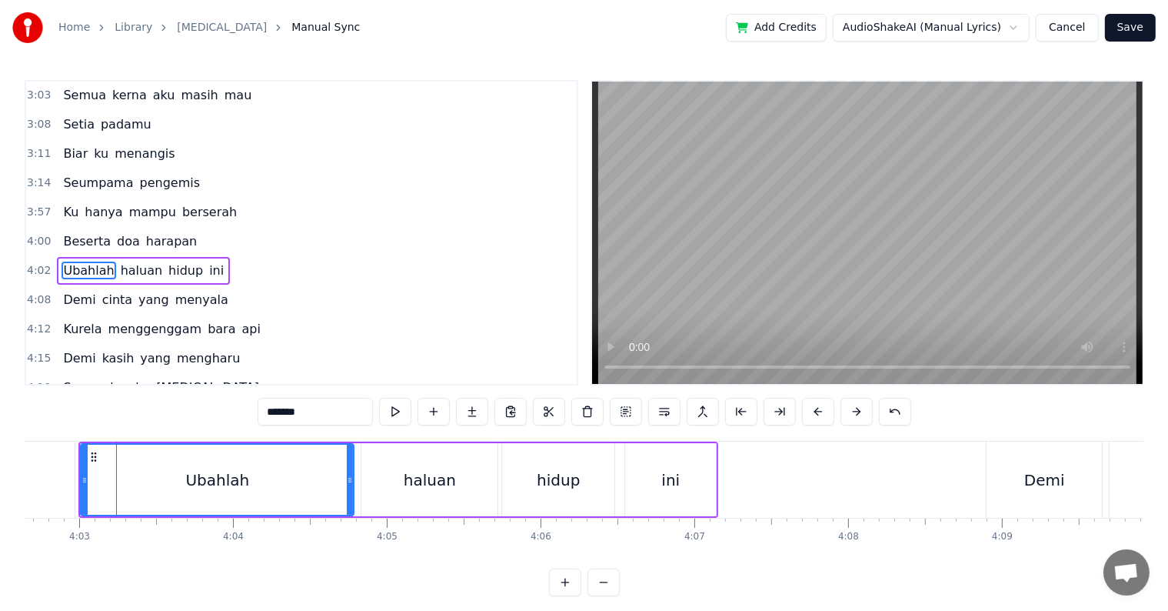
drag, startPoint x: 175, startPoint y: 488, endPoint x: 351, endPoint y: 491, distance: 176.1
click at [351, 491] on div at bounding box center [350, 479] width 6 height 70
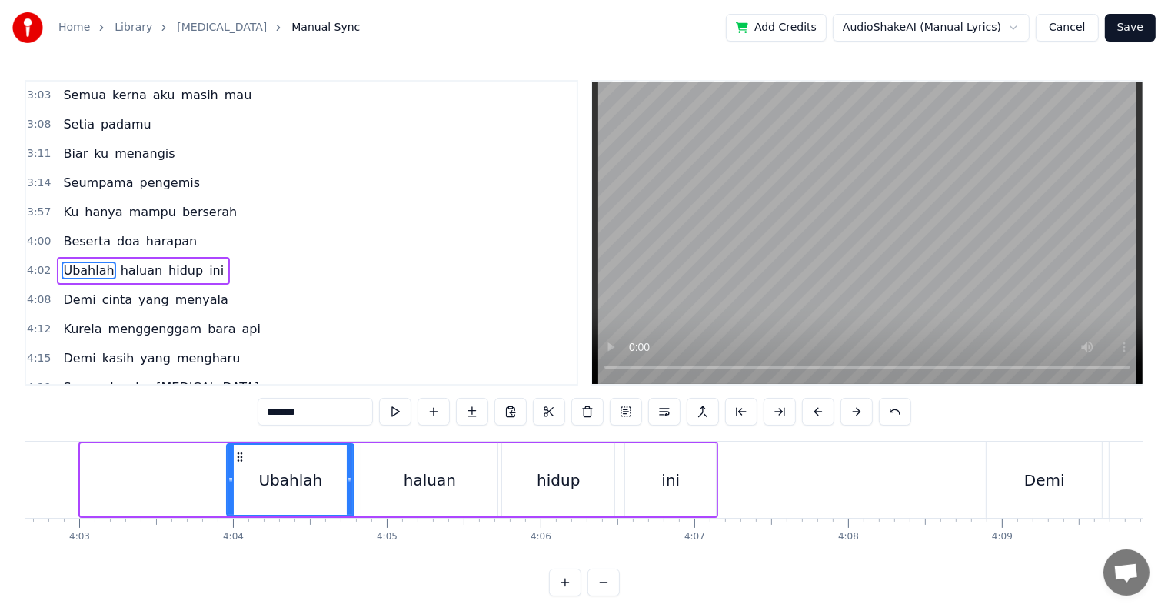
drag, startPoint x: 83, startPoint y: 488, endPoint x: 229, endPoint y: 496, distance: 146.4
click at [229, 496] on div at bounding box center [231, 479] width 6 height 70
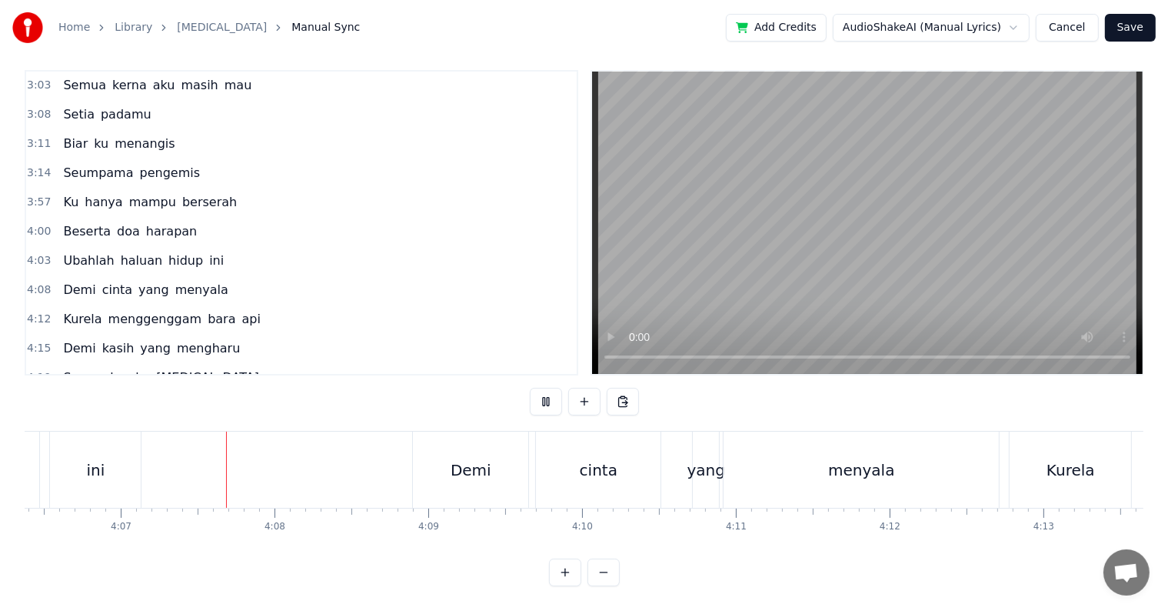
scroll to position [0, 37917]
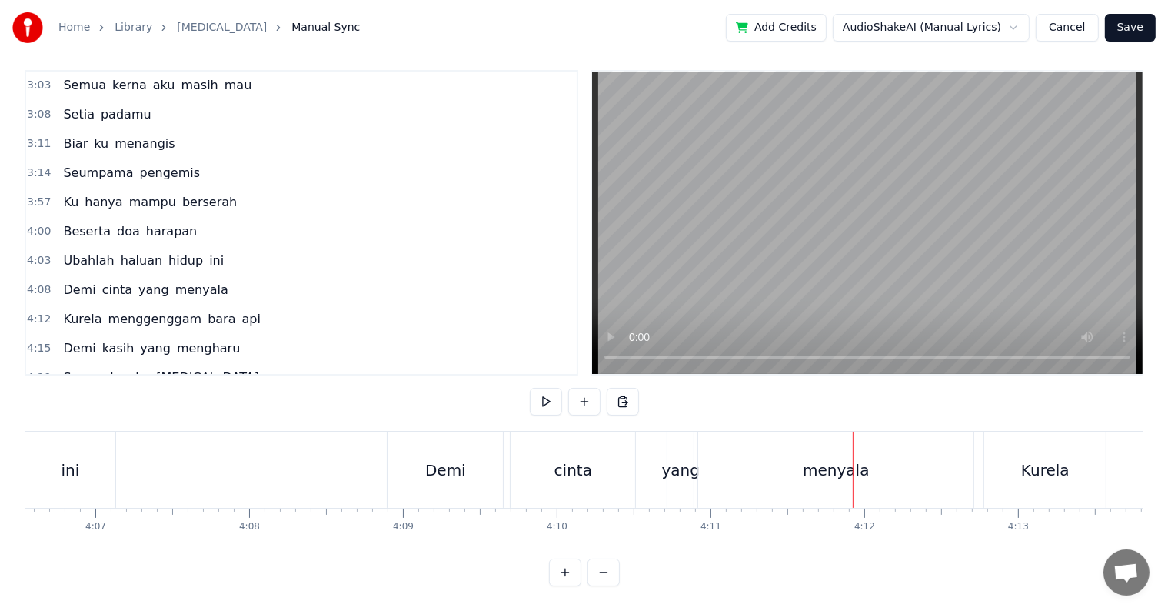
click at [43, 461] on div "ini" at bounding box center [70, 469] width 91 height 76
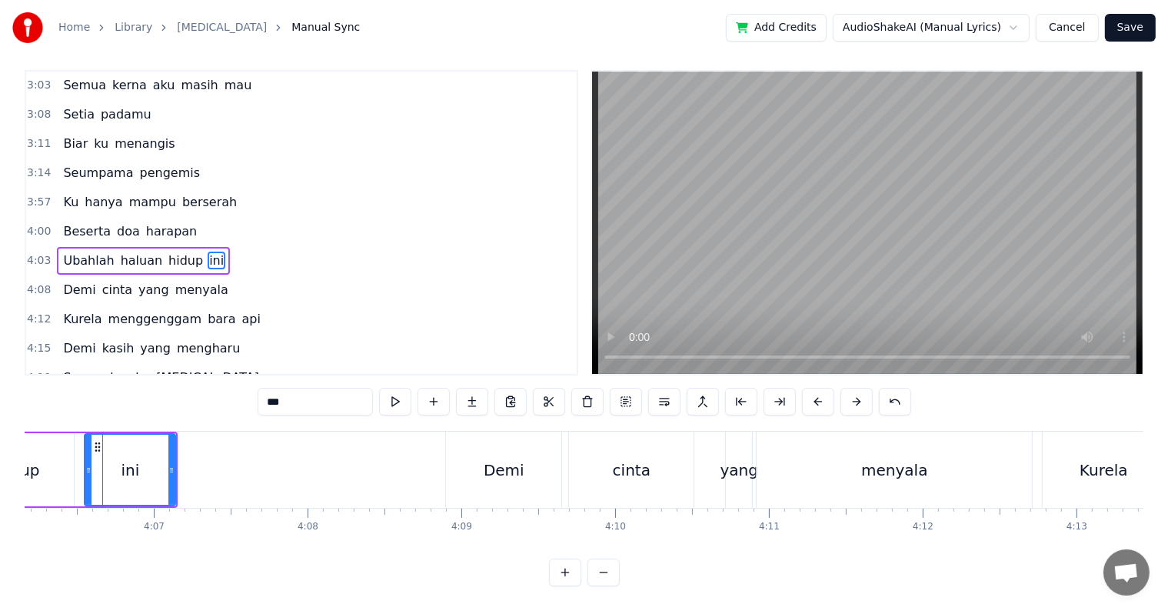
scroll to position [0, 37839]
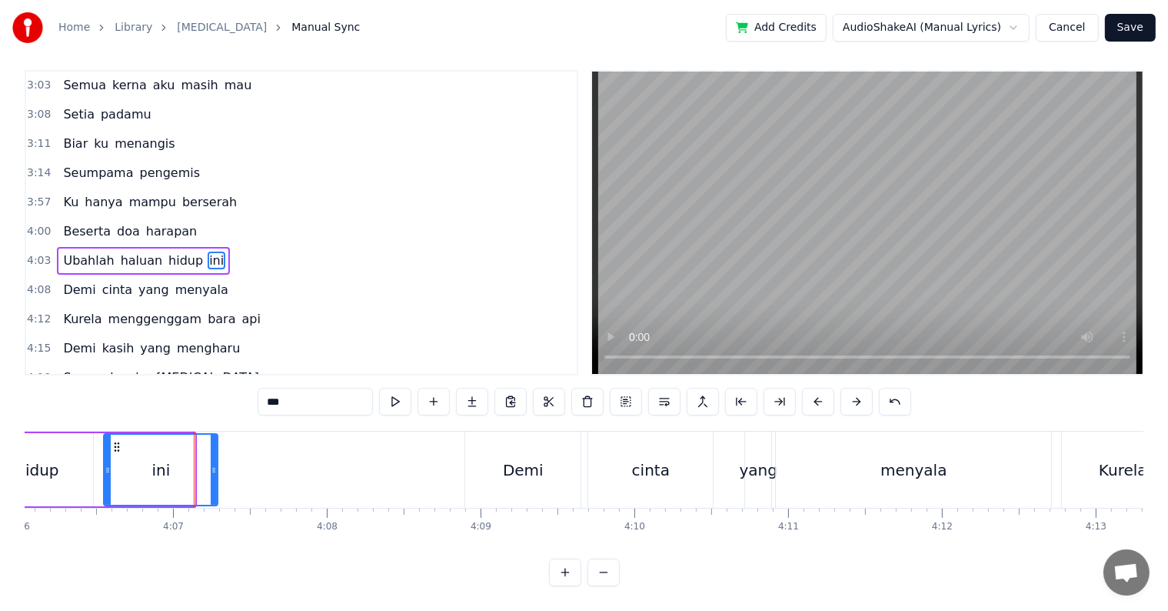
drag, startPoint x: 189, startPoint y: 464, endPoint x: 212, endPoint y: 463, distance: 23.1
click at [212, 463] on div at bounding box center [214, 469] width 6 height 70
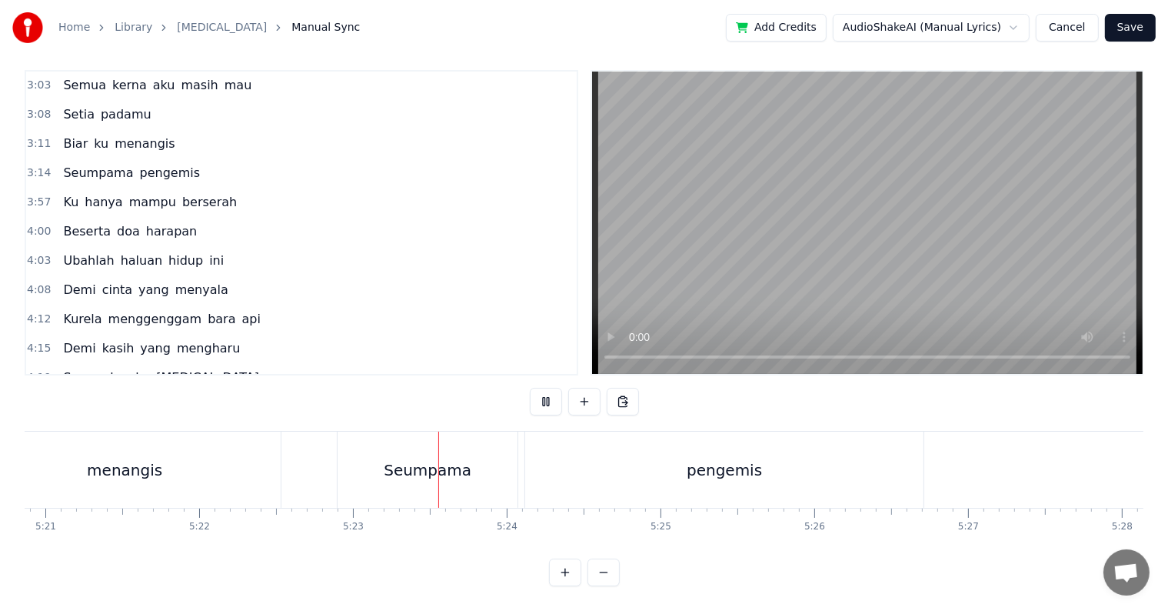
scroll to position [0, 49595]
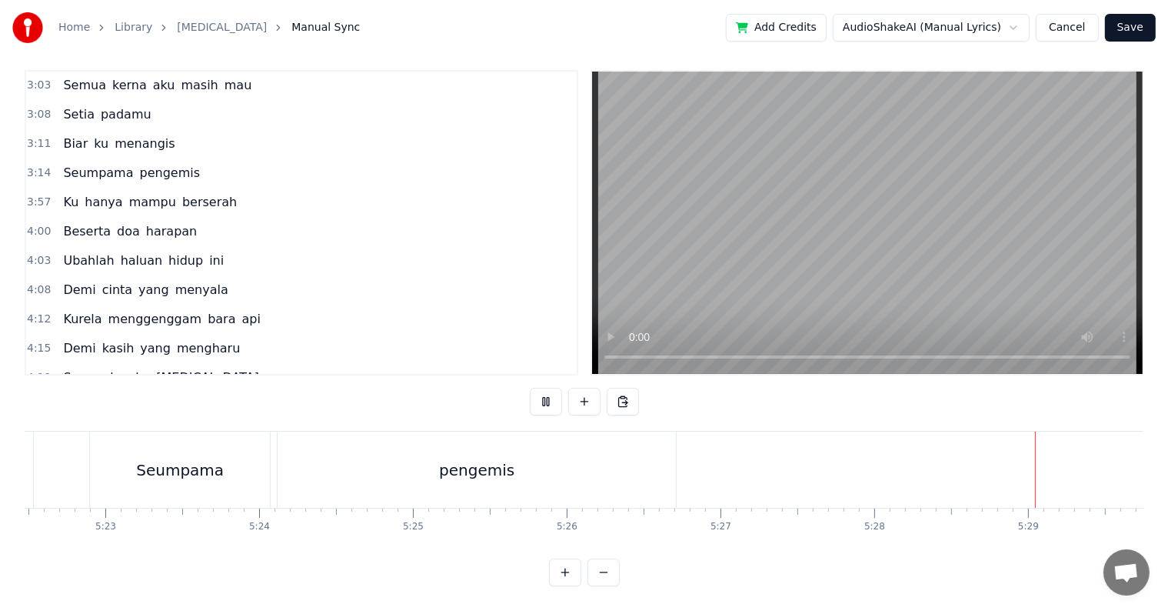
click at [1132, 31] on button "Save" at bounding box center [1130, 28] width 51 height 28
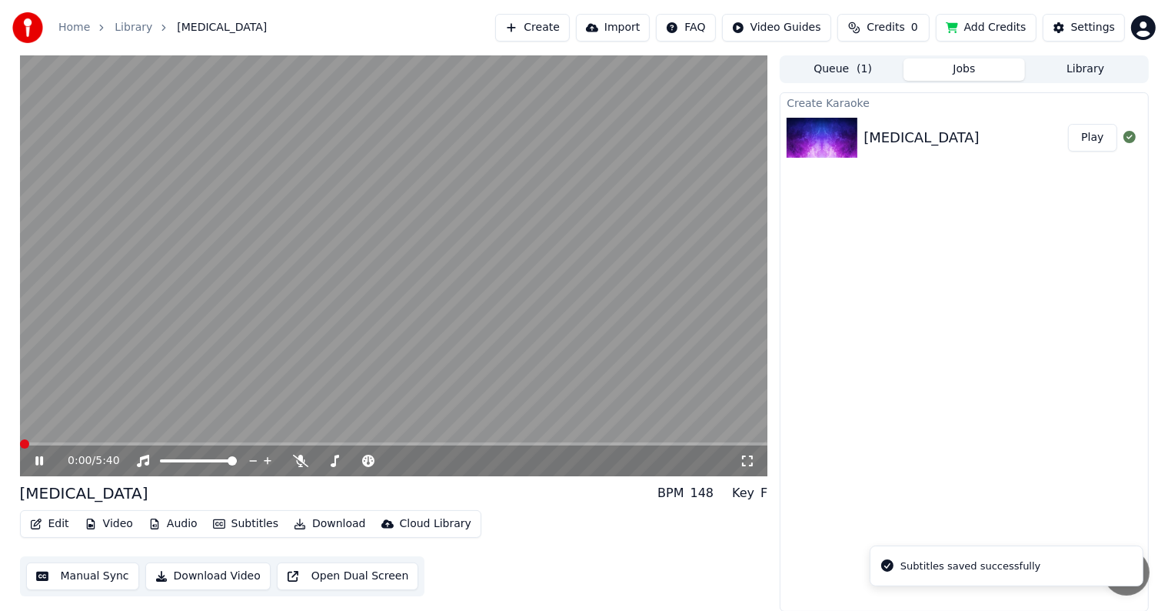
click at [200, 579] on button "Download Video" at bounding box center [207, 576] width 125 height 28
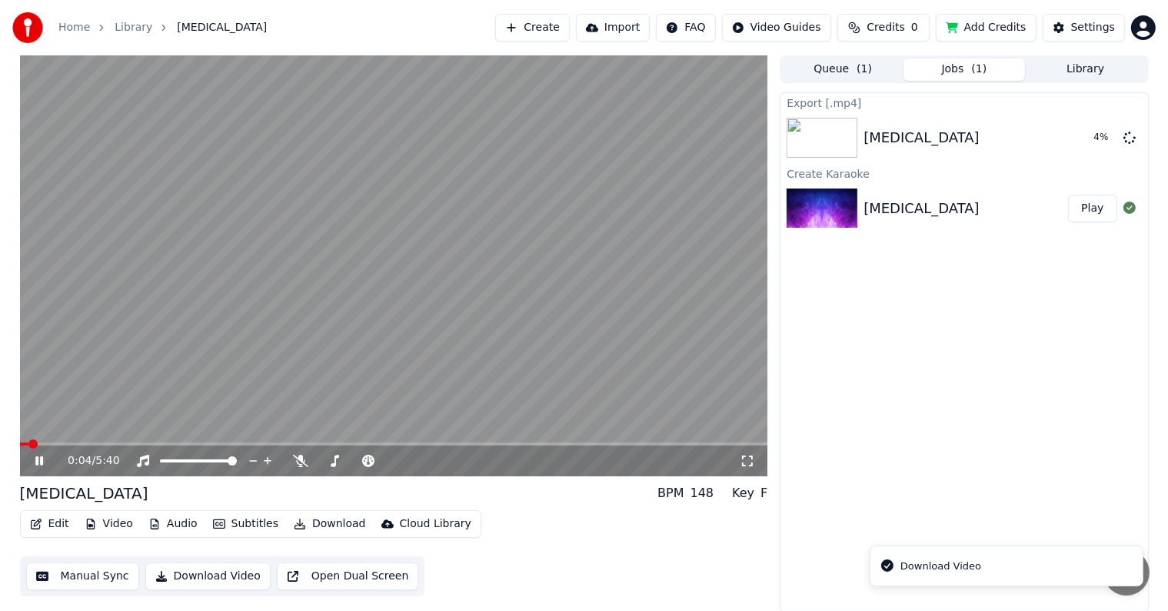
click at [46, 454] on icon at bounding box center [50, 460] width 36 height 12
click at [1100, 32] on div "Settings" at bounding box center [1093, 27] width 44 height 15
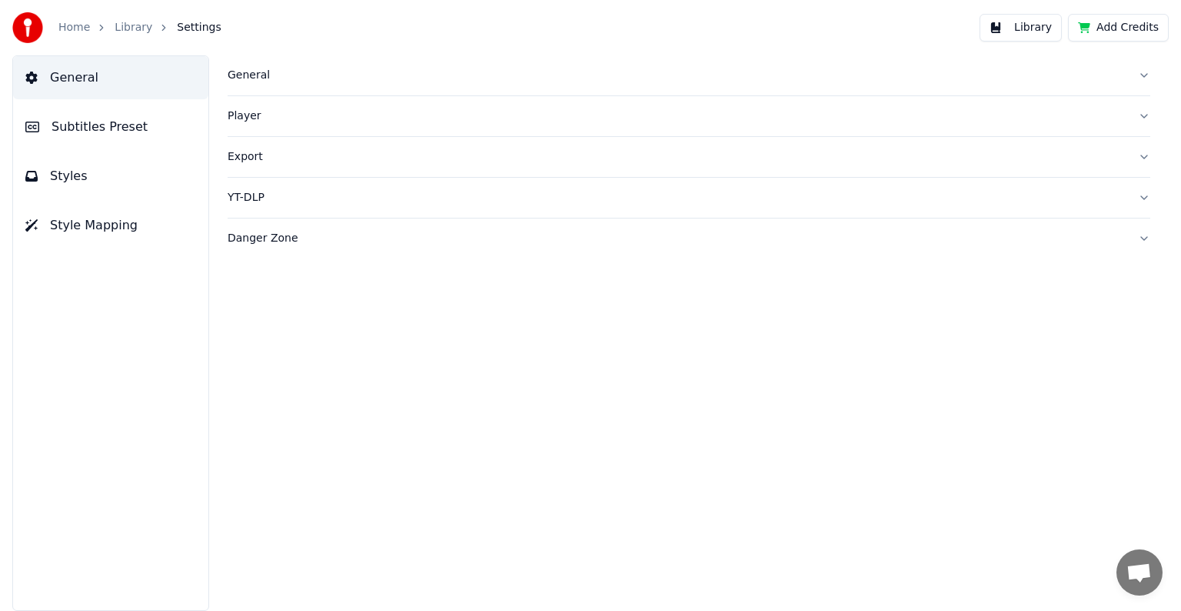
click at [88, 169] on button "Styles" at bounding box center [110, 176] width 195 height 43
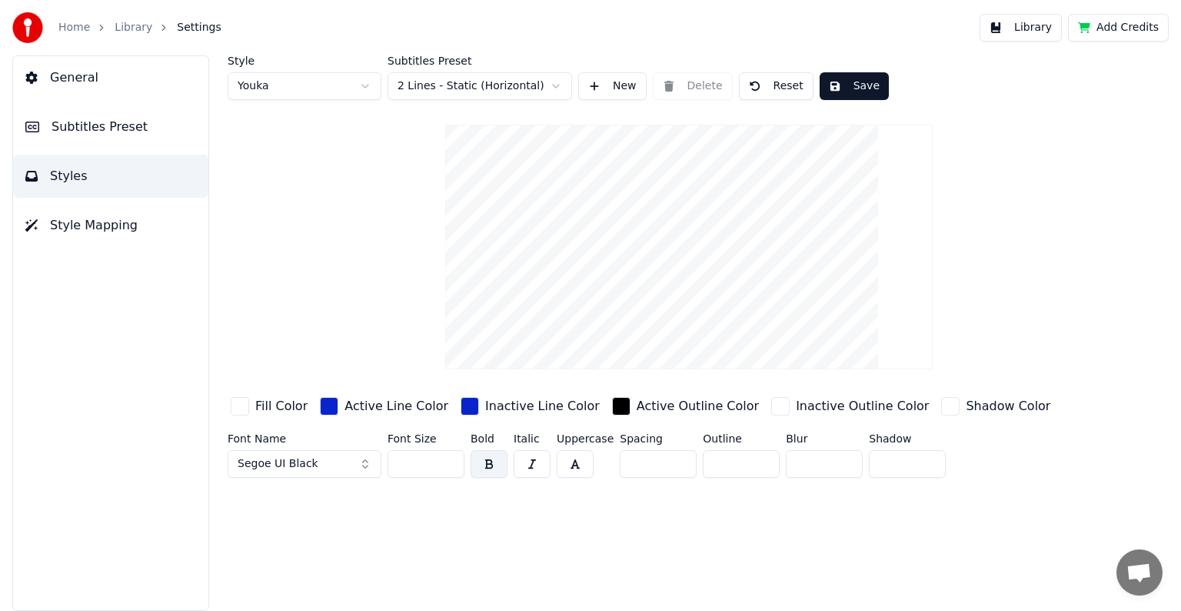
click at [360, 89] on html "Home Library Settings Library Add Credits General Subtitles Preset Styles Style…" at bounding box center [590, 305] width 1181 height 611
click at [445, 458] on input "***" at bounding box center [426, 464] width 77 height 28
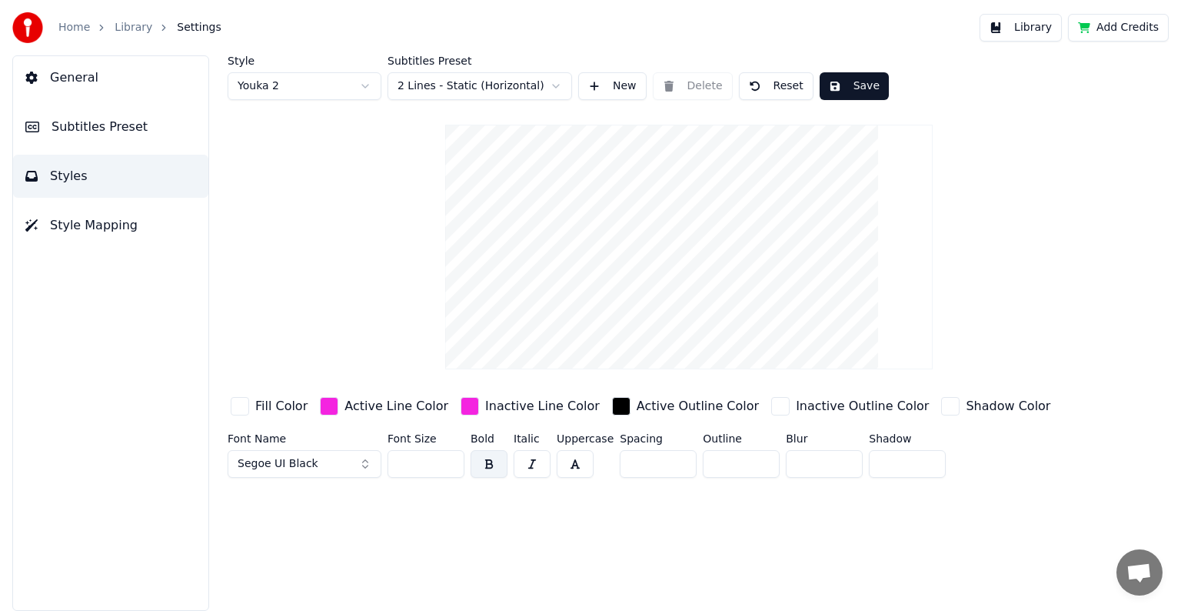
click at [445, 458] on input "***" at bounding box center [426, 464] width 77 height 28
click at [363, 85] on html "Home Library Settings Library Add Credits General Subtitles Preset Styles Style…" at bounding box center [590, 305] width 1181 height 611
click at [848, 86] on html "Home Library Settings Library Add Credits General Subtitles Preset Styles Style…" at bounding box center [590, 305] width 1181 height 611
click at [832, 83] on button "Save" at bounding box center [854, 86] width 69 height 28
click at [363, 87] on html "Home Library Settings Library Add Credits General Subtitles Preset Styles Style…" at bounding box center [590, 305] width 1181 height 611
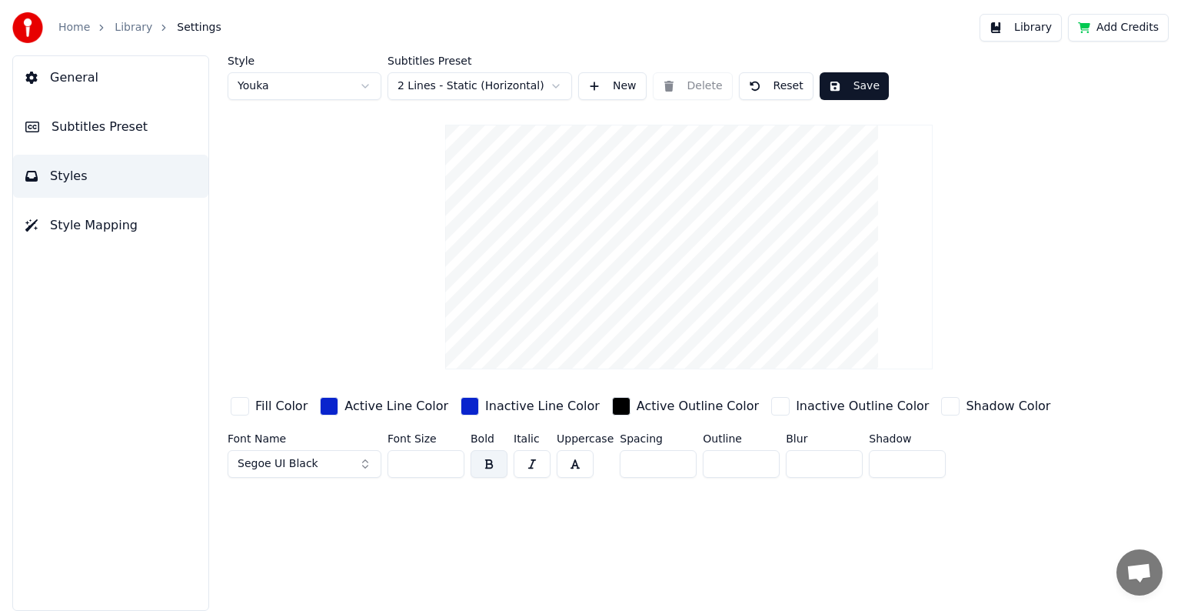
click at [451, 456] on input "***" at bounding box center [426, 464] width 77 height 28
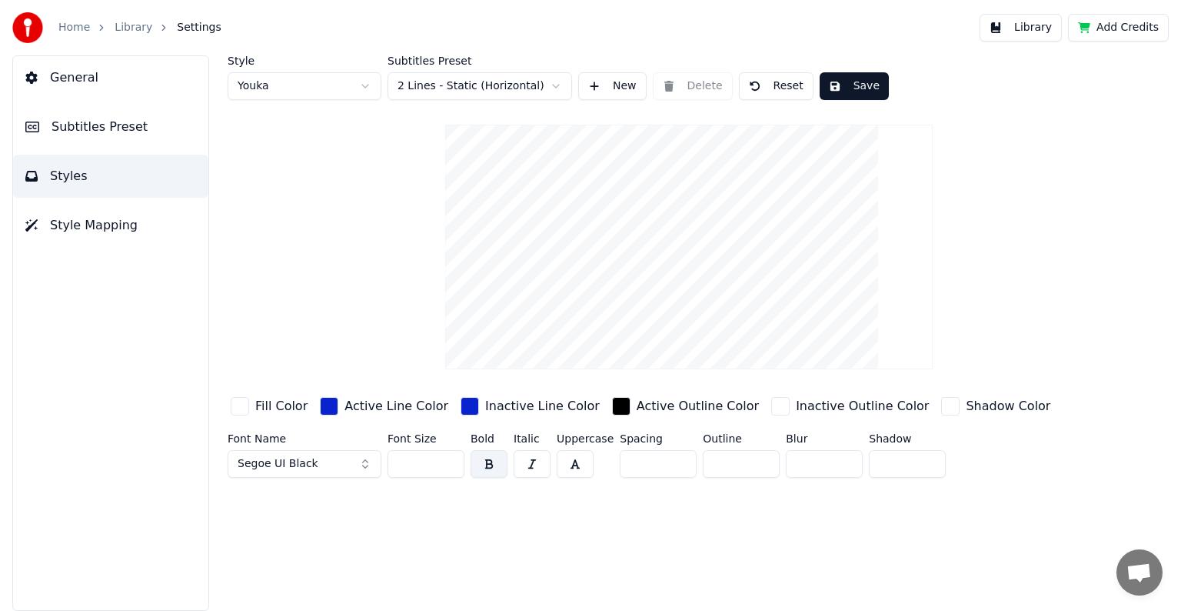
click at [451, 456] on input "***" at bounding box center [426, 464] width 77 height 28
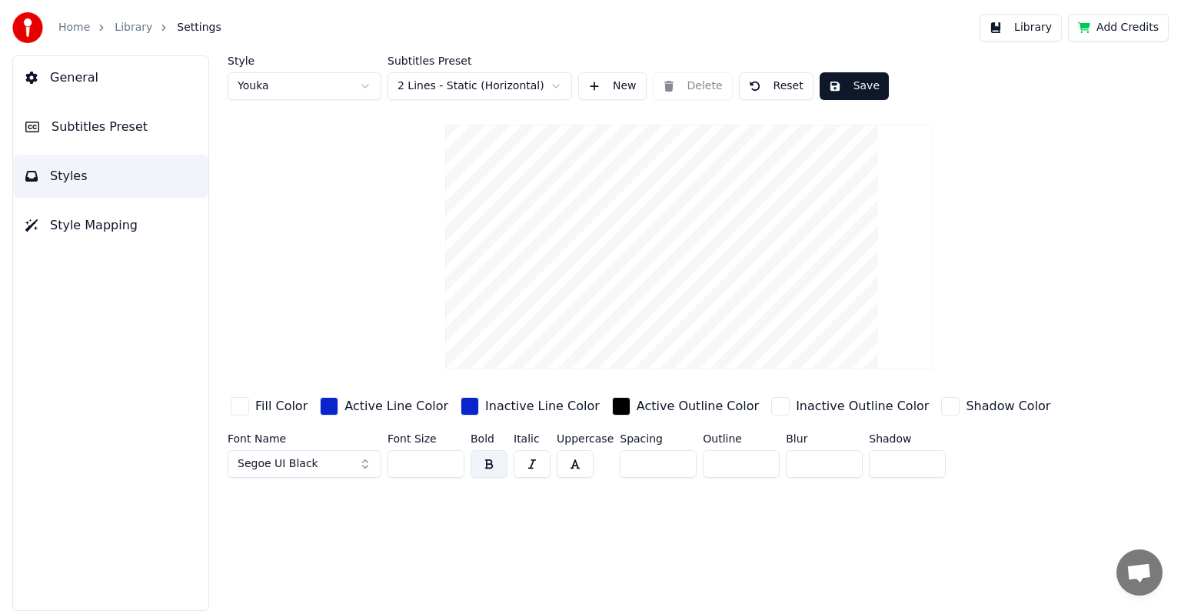
click at [451, 456] on input "***" at bounding box center [426, 464] width 77 height 28
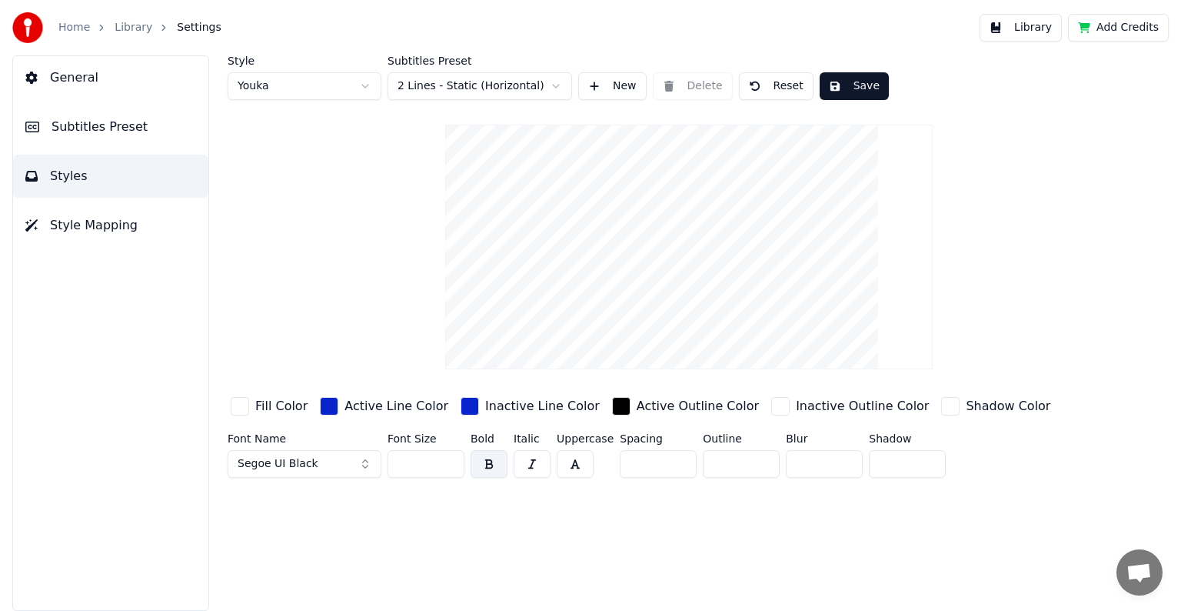
click at [451, 456] on input "***" at bounding box center [426, 464] width 77 height 28
type input "***"
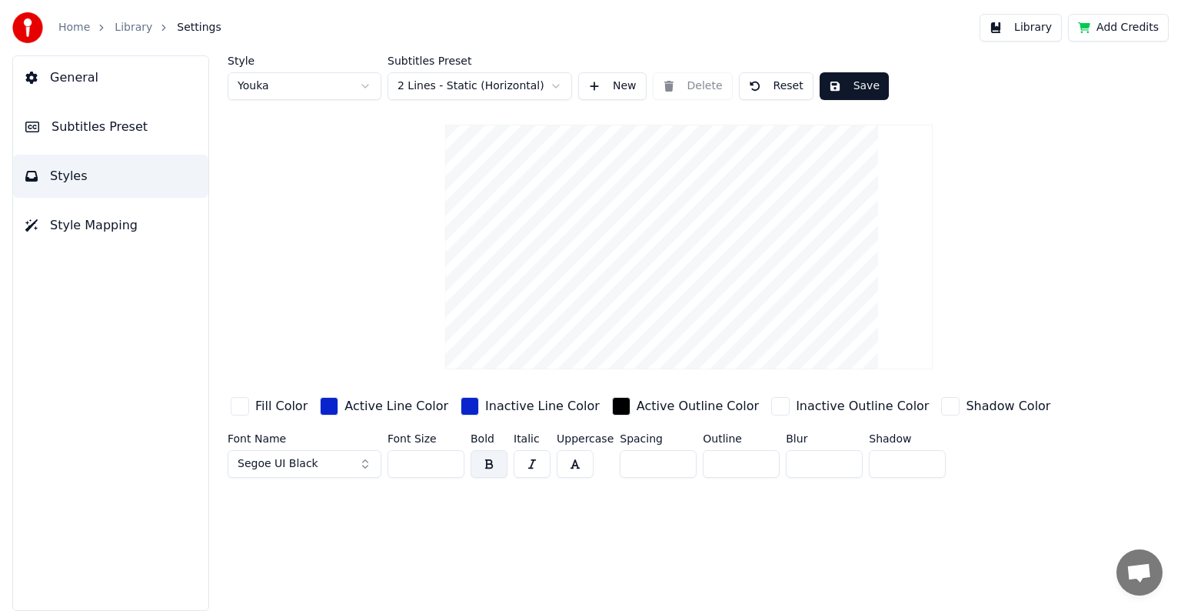
click at [451, 456] on input "***" at bounding box center [426, 464] width 77 height 28
click at [837, 86] on button "Save" at bounding box center [854, 86] width 69 height 28
click at [1041, 26] on button "Library" at bounding box center [1021, 28] width 82 height 28
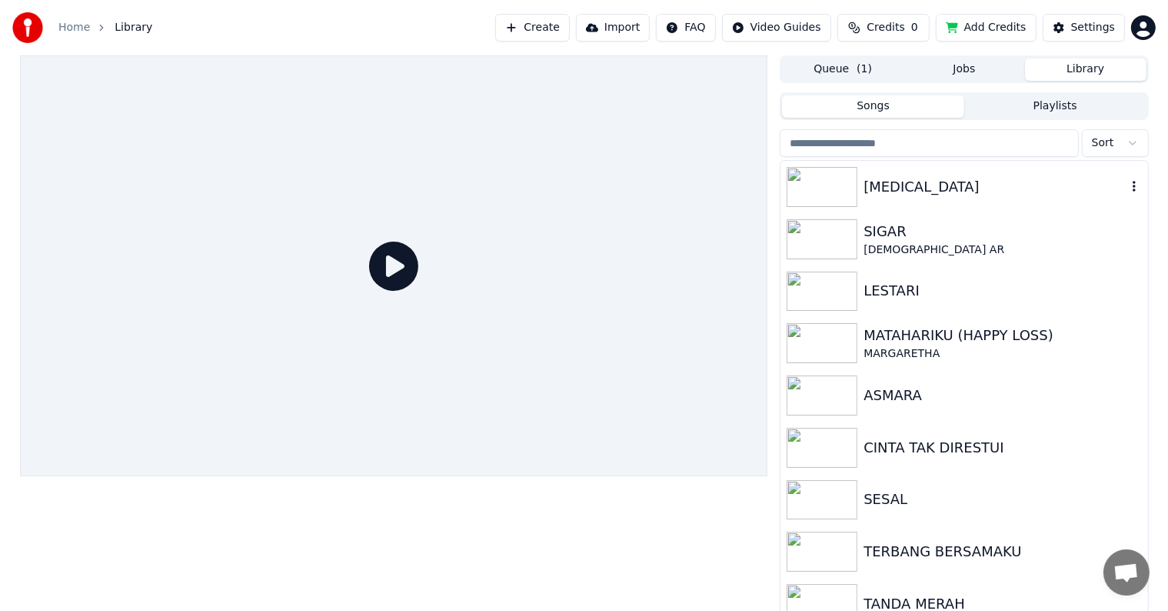
click at [960, 181] on div "RELA" at bounding box center [995, 187] width 262 height 22
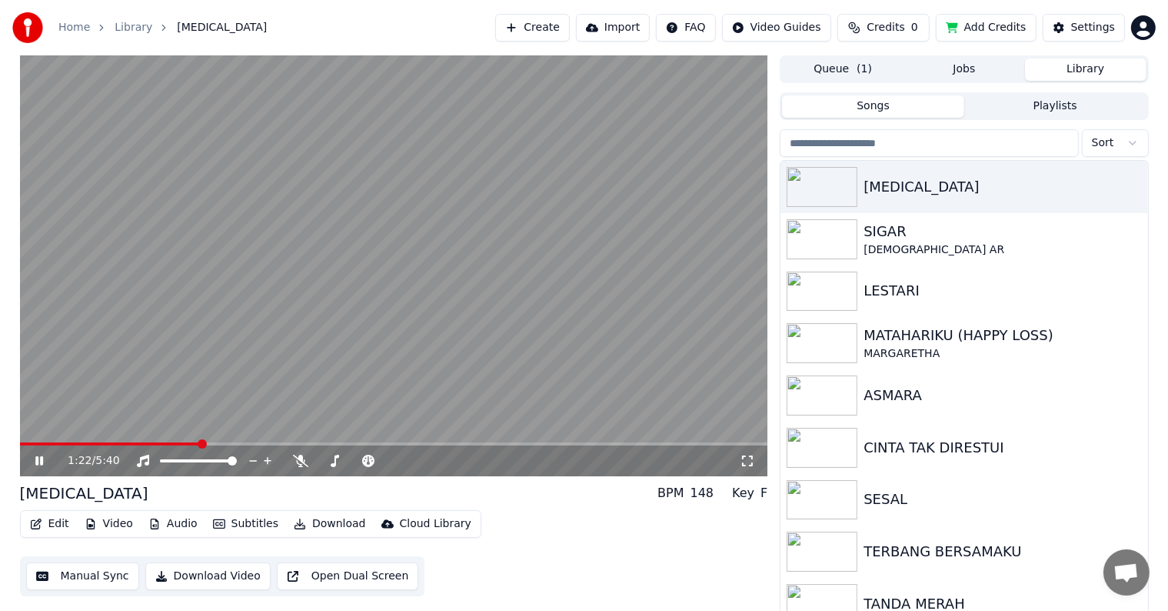
click at [198, 444] on span at bounding box center [394, 443] width 748 height 3
click at [341, 443] on span at bounding box center [394, 443] width 748 height 3
click at [480, 445] on span at bounding box center [394, 443] width 748 height 3
click at [558, 445] on span at bounding box center [394, 443] width 748 height 3
click at [1099, 33] on div "Settings" at bounding box center [1093, 27] width 44 height 15
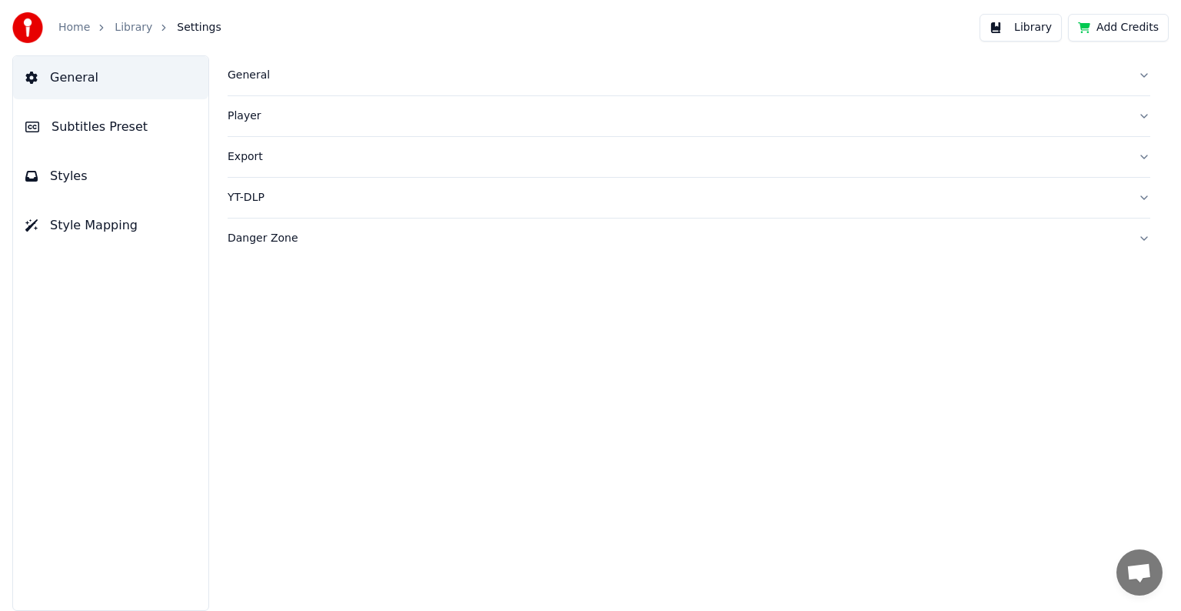
click at [117, 214] on button "Style Mapping" at bounding box center [110, 225] width 195 height 43
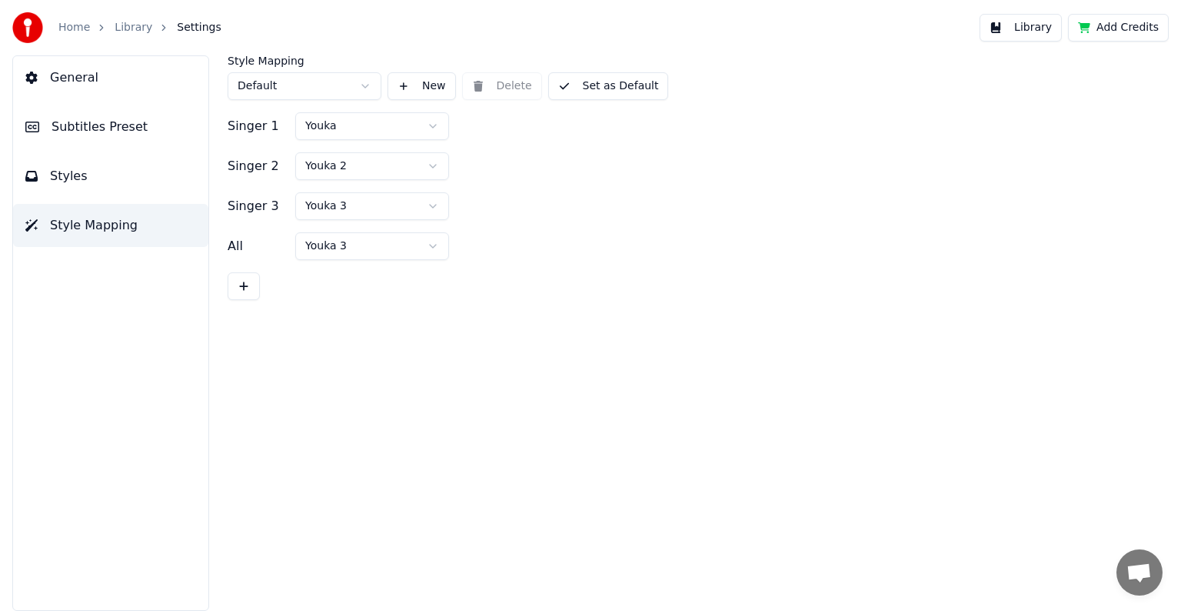
click at [594, 81] on button "Set as Default" at bounding box center [608, 86] width 121 height 28
click at [24, 28] on img at bounding box center [27, 27] width 31 height 31
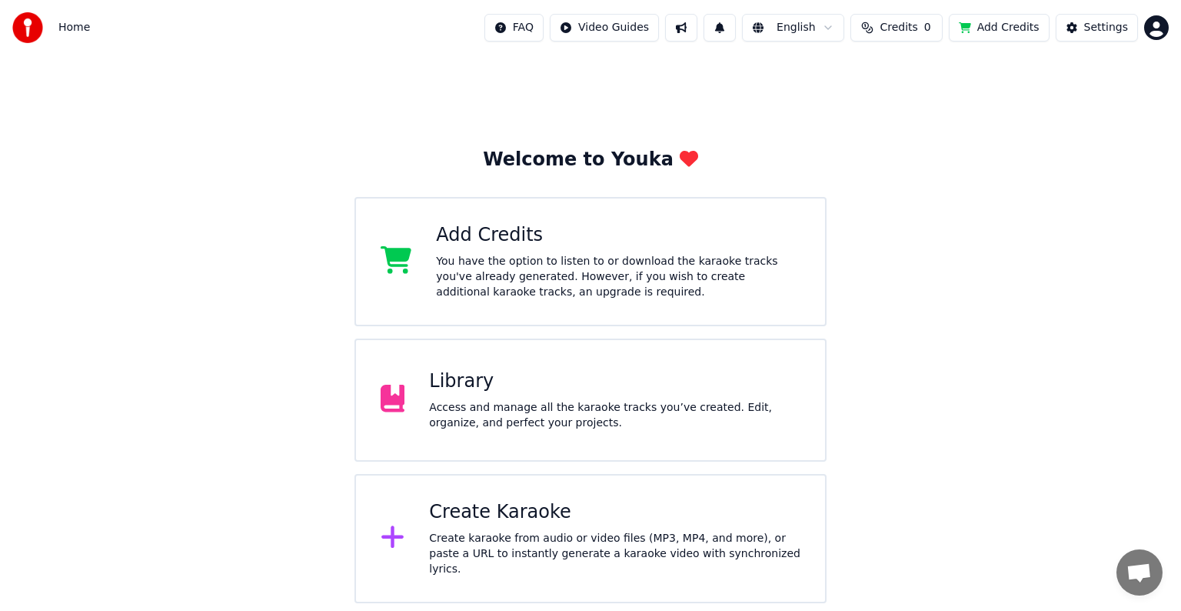
click at [1153, 27] on html "Home FAQ Video Guides English Credits 0 Add Credits Settings Welcome to Youka A…" at bounding box center [590, 301] width 1181 height 603
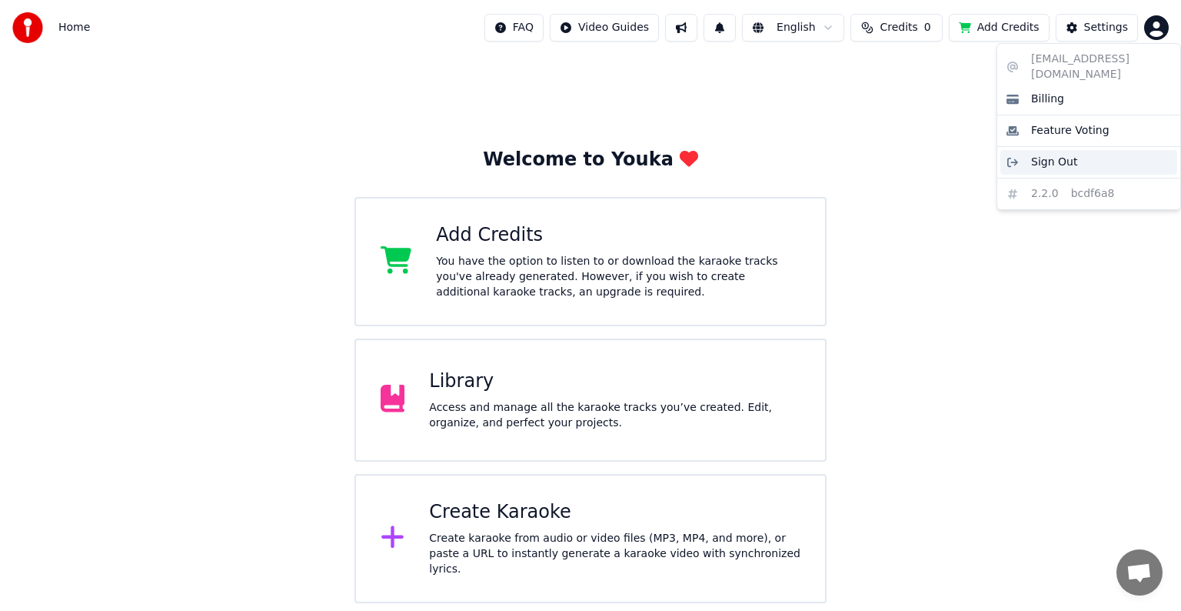
click at [1110, 150] on div "Sign Out" at bounding box center [1088, 162] width 177 height 25
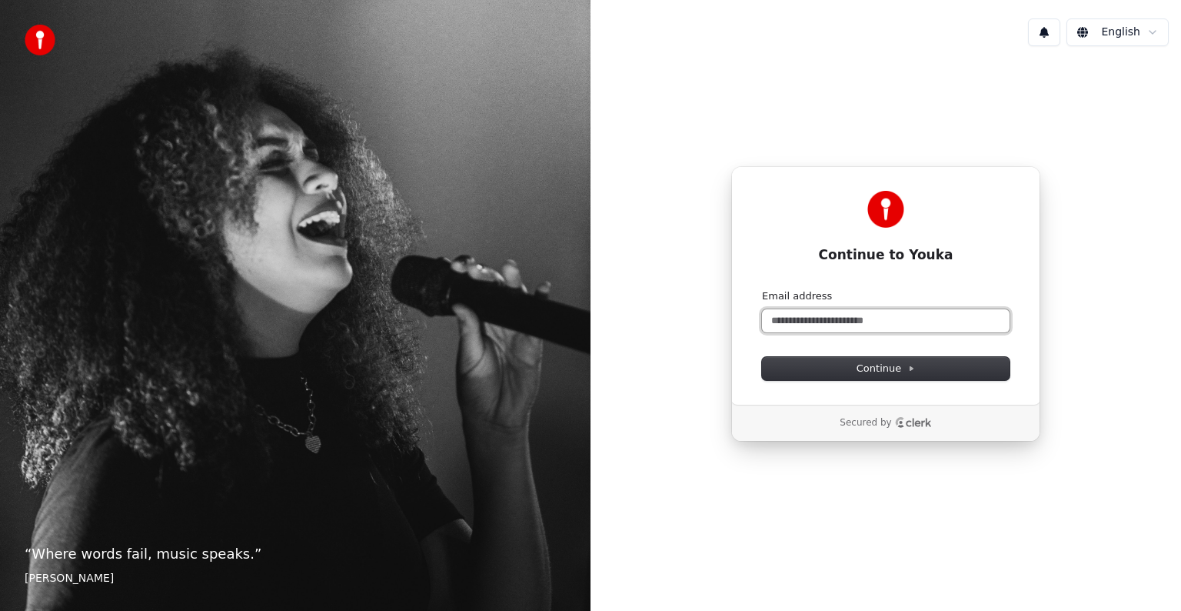
click at [924, 317] on input "Email address" at bounding box center [886, 320] width 248 height 23
click at [921, 368] on button "Continue" at bounding box center [886, 368] width 248 height 23
type input "**********"
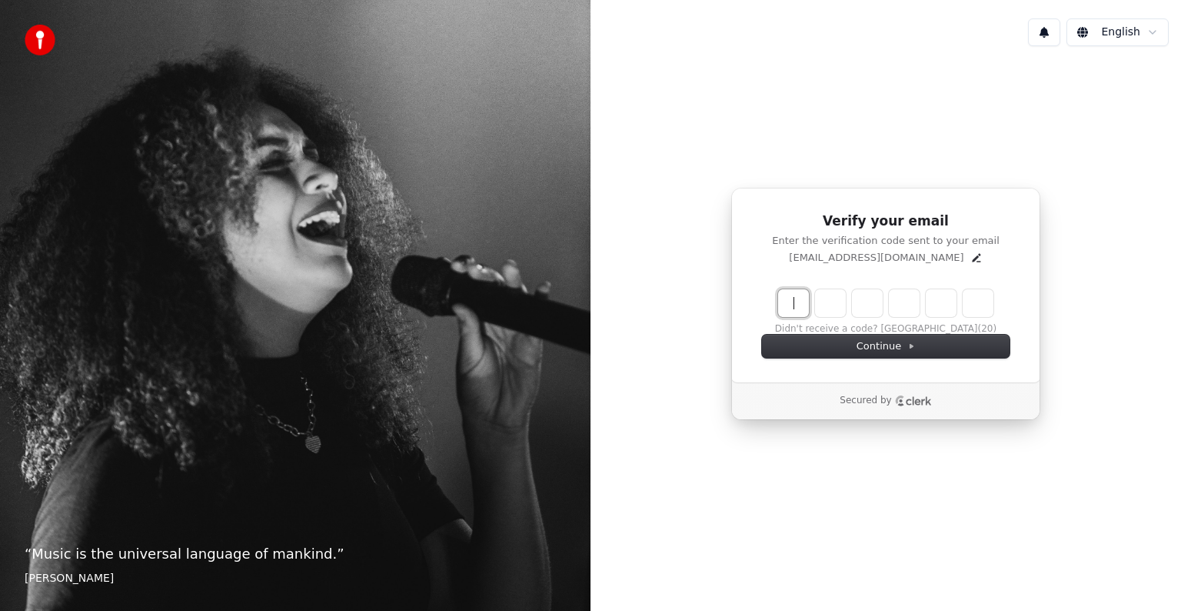
click at [799, 305] on input "Enter verification code" at bounding box center [885, 303] width 215 height 28
type input "******"
